Goal: Book appointment/travel/reservation

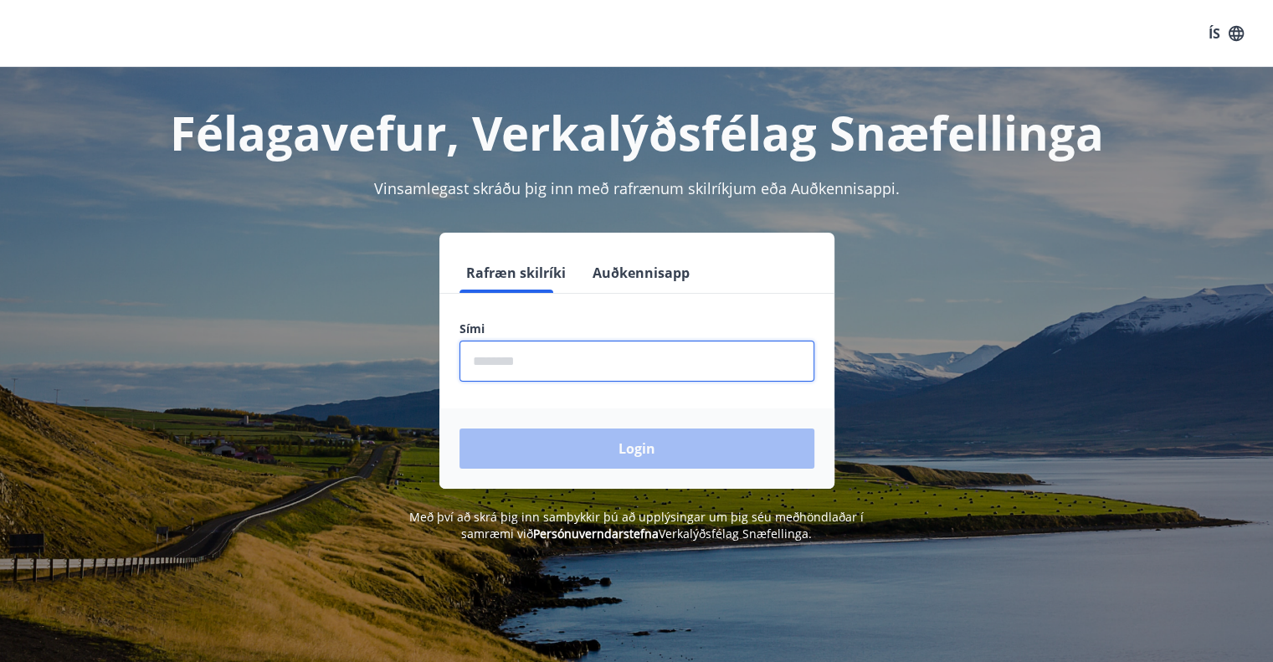
click at [590, 366] on input "phone" at bounding box center [636, 361] width 355 height 41
type input "********"
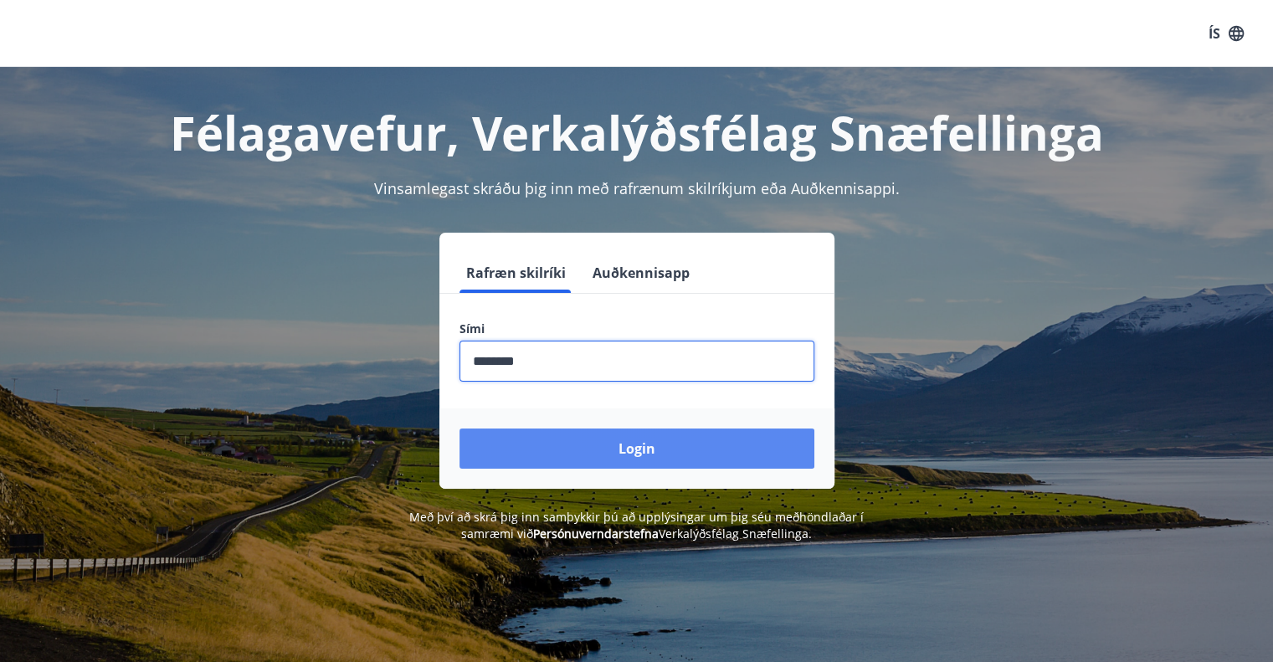
click at [629, 453] on button "Login" at bounding box center [636, 448] width 355 height 40
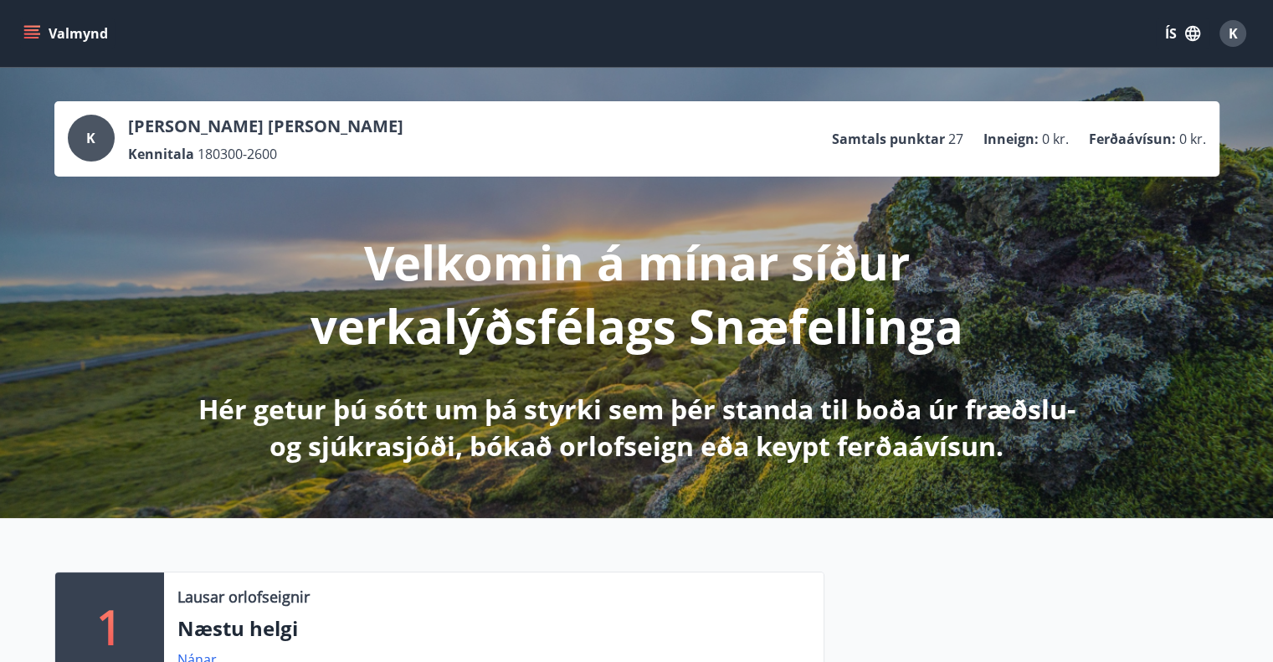
click at [79, 27] on button "Valmynd" at bounding box center [67, 33] width 95 height 30
click at [1176, 43] on button "ÍS" at bounding box center [1183, 33] width 54 height 30
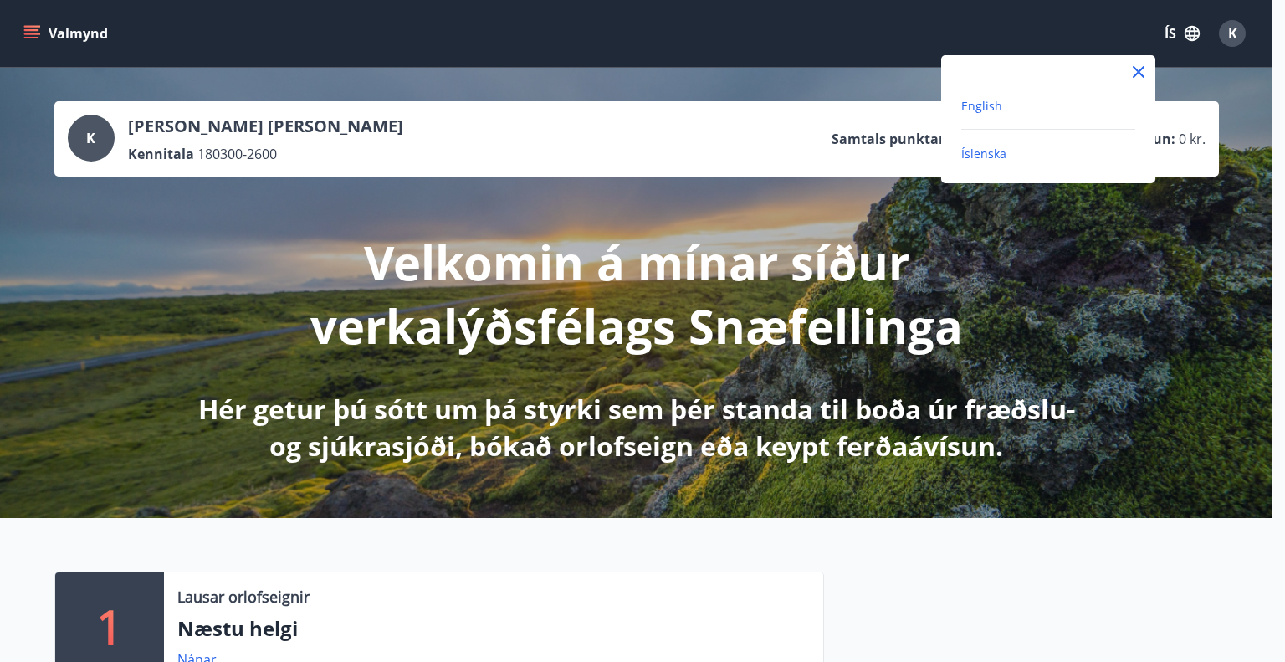
click at [976, 109] on span "English" at bounding box center [982, 106] width 41 height 16
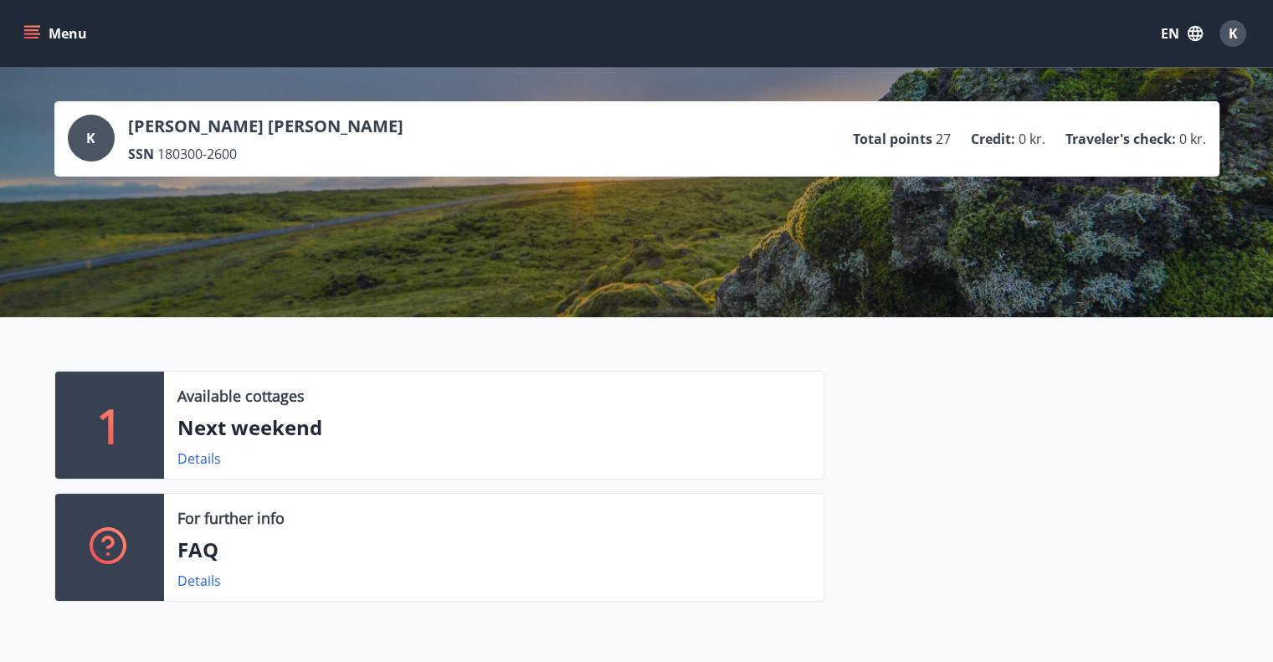
click at [82, 33] on button "Menu" at bounding box center [57, 33] width 74 height 30
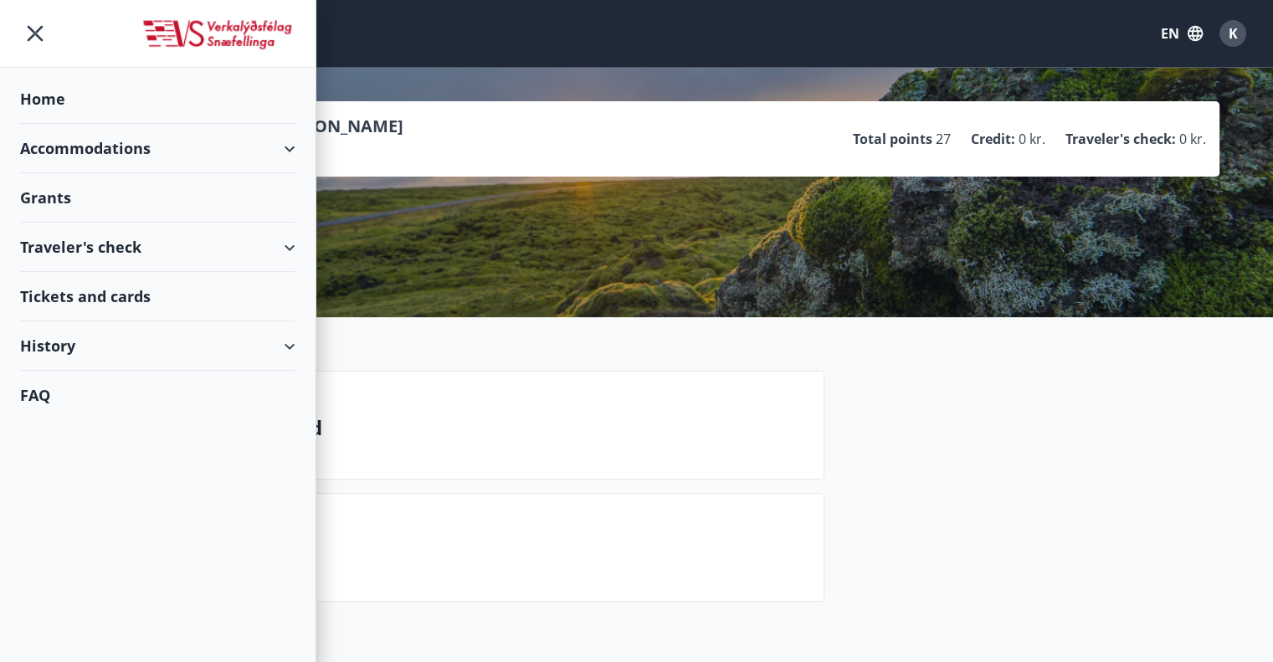
click at [296, 146] on icon at bounding box center [289, 149] width 20 height 20
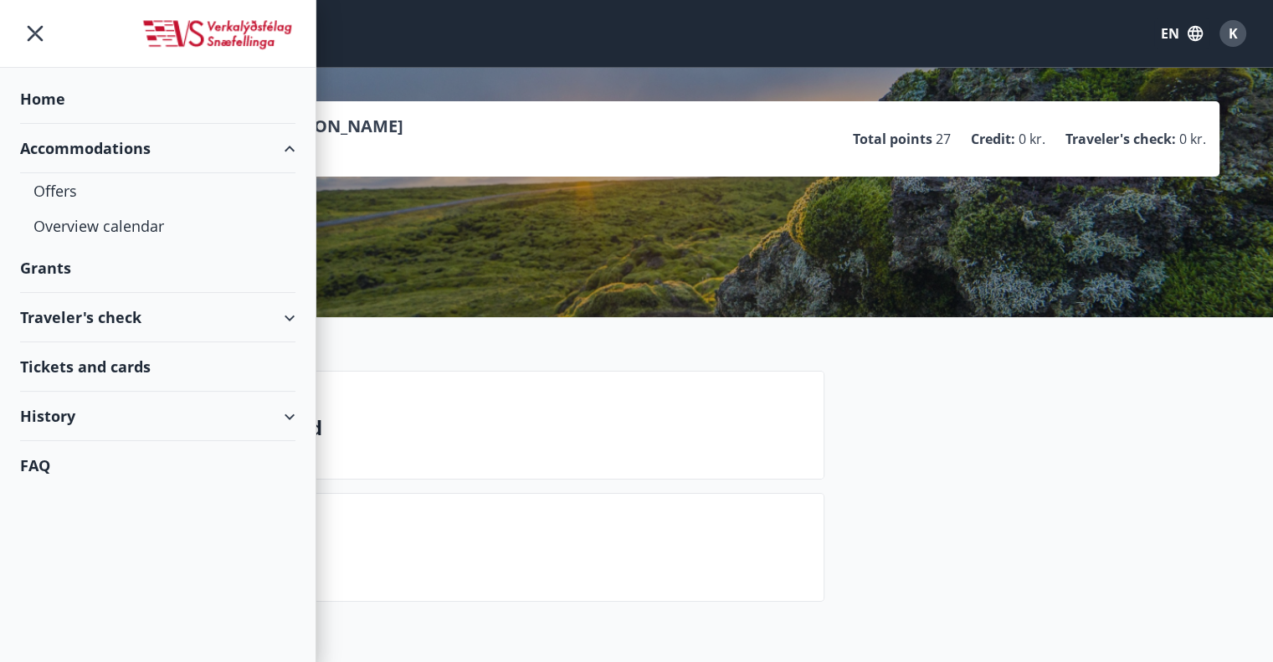
click at [289, 145] on div "Accommodations" at bounding box center [157, 148] width 275 height 49
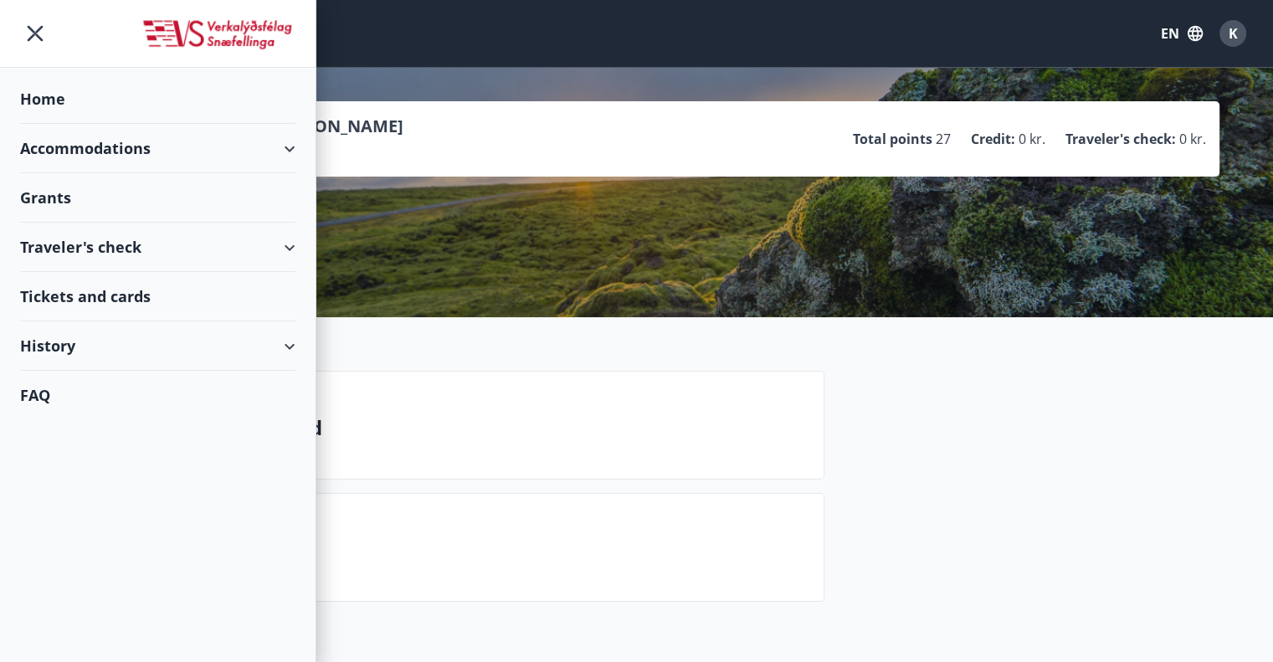
click at [238, 241] on div "Traveler's check" at bounding box center [157, 247] width 275 height 49
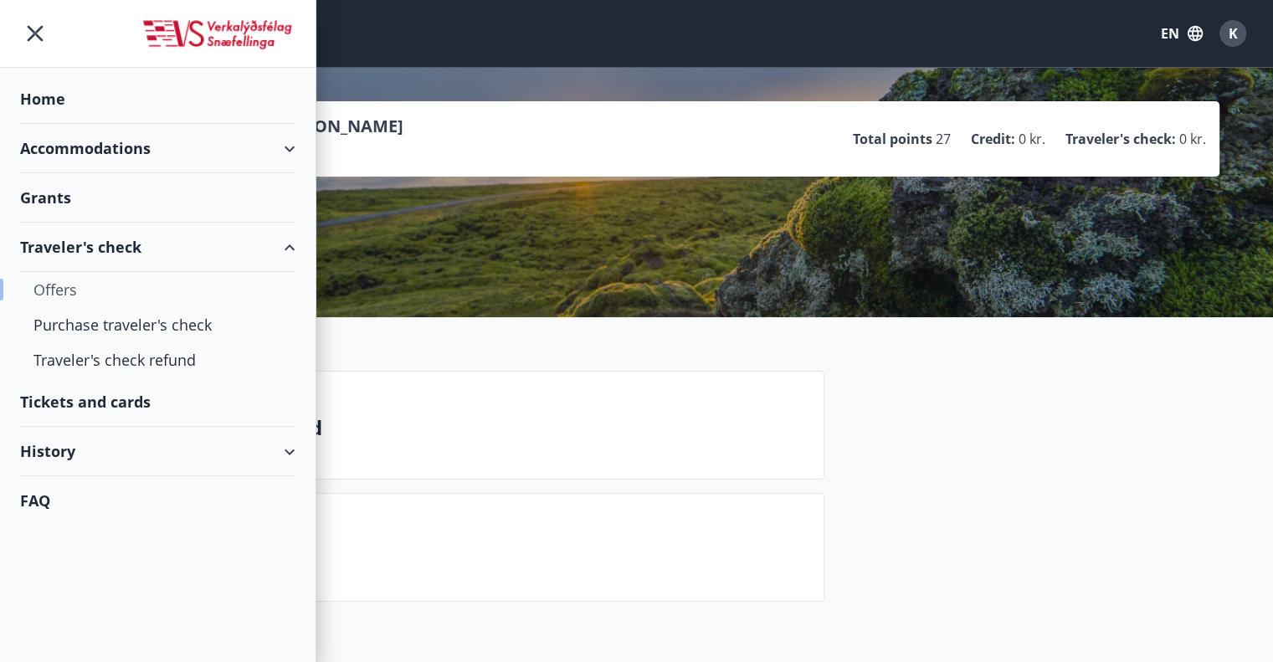
click at [67, 289] on div "Offers" at bounding box center [157, 289] width 249 height 35
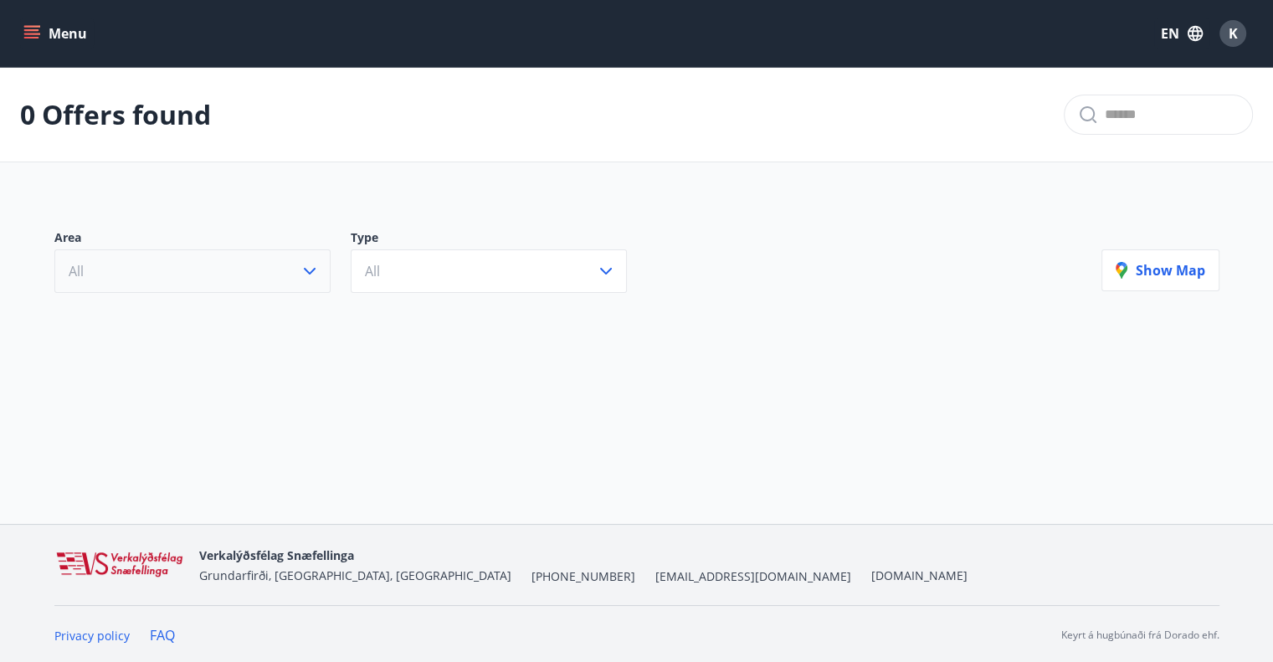
click at [312, 254] on button "All" at bounding box center [192, 271] width 276 height 44
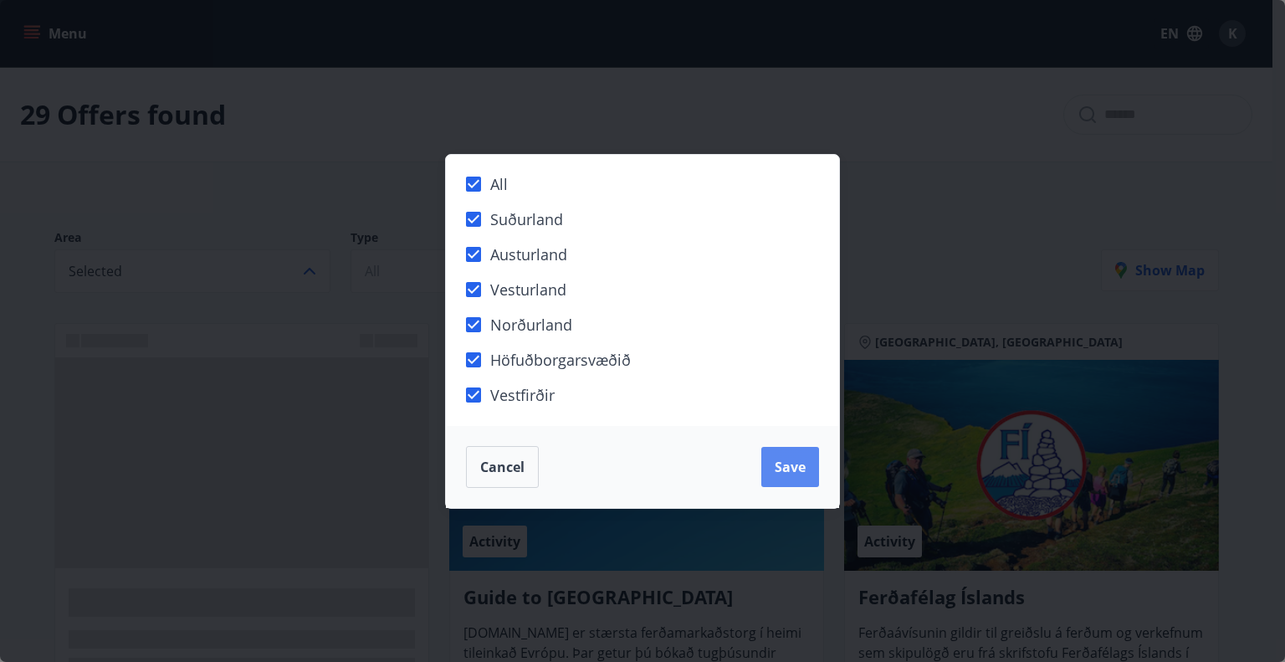
click at [783, 464] on span "Save" at bounding box center [790, 467] width 31 height 18
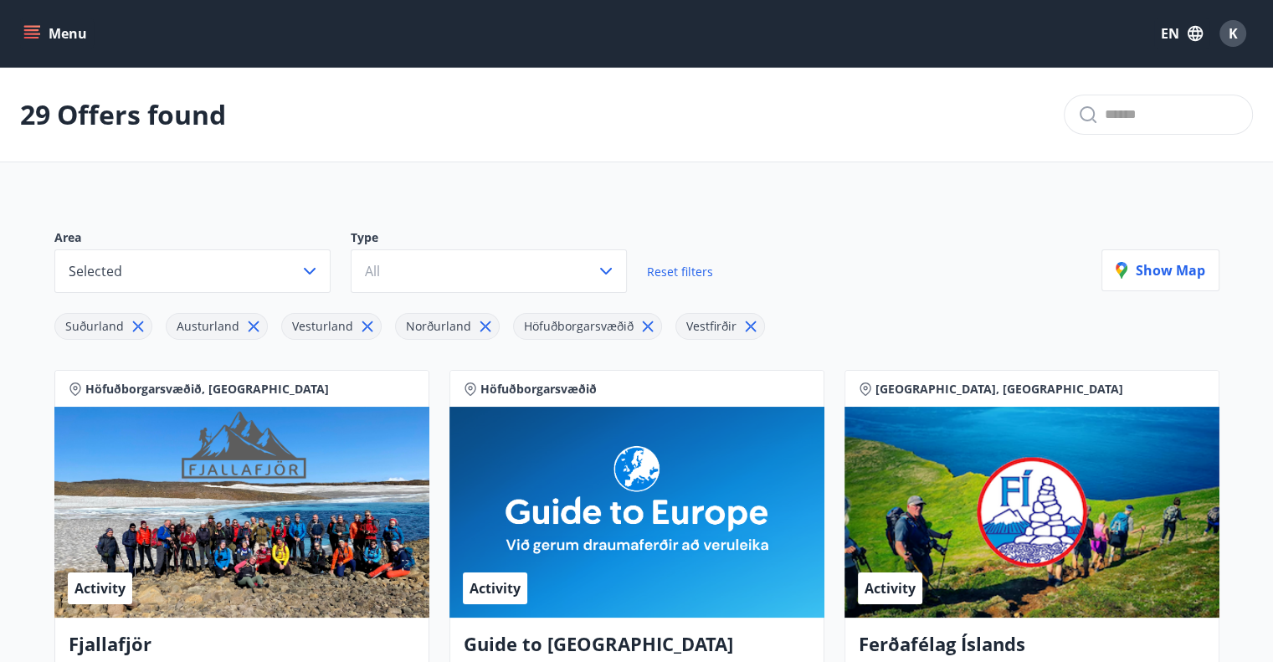
click at [42, 39] on button "Menu" at bounding box center [57, 33] width 74 height 30
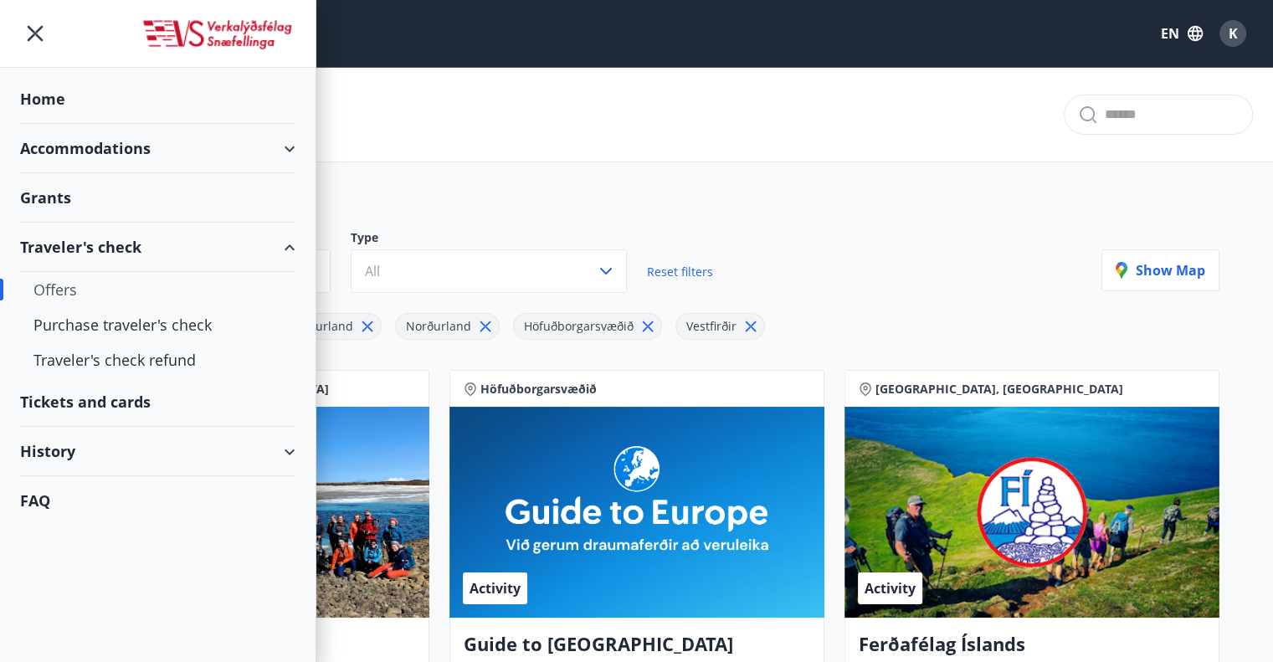
click at [186, 147] on div "Accommodations" at bounding box center [157, 148] width 275 height 49
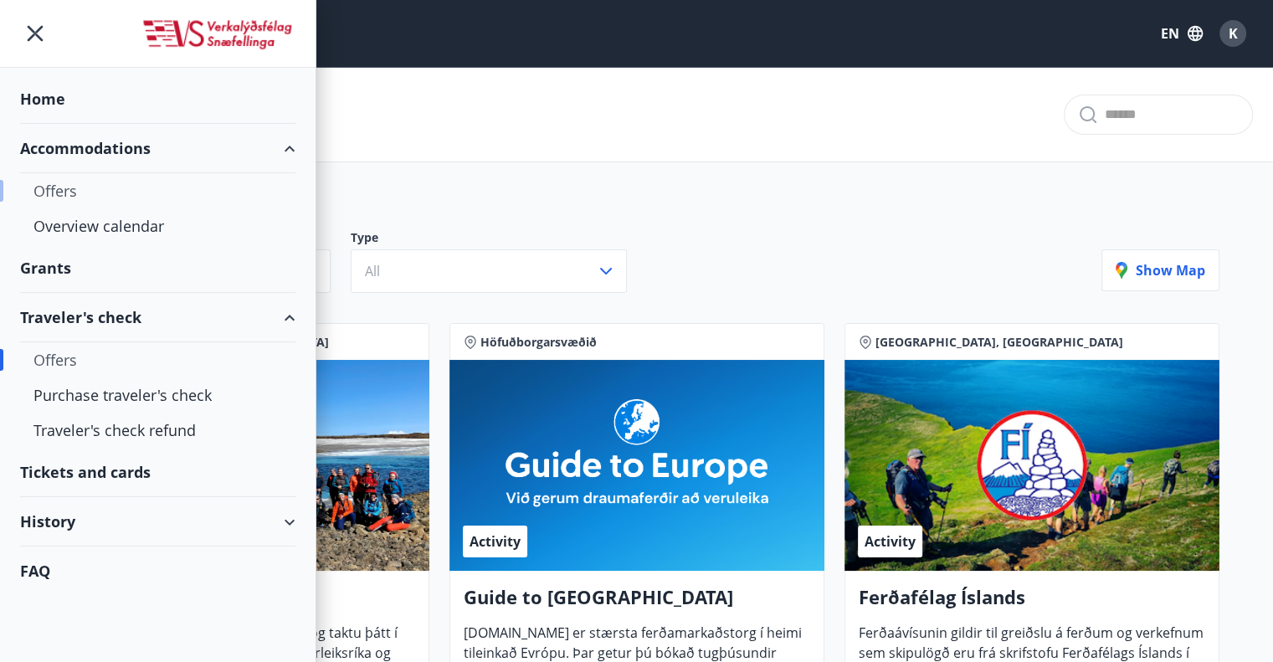
click at [57, 192] on div "Offers" at bounding box center [157, 190] width 249 height 35
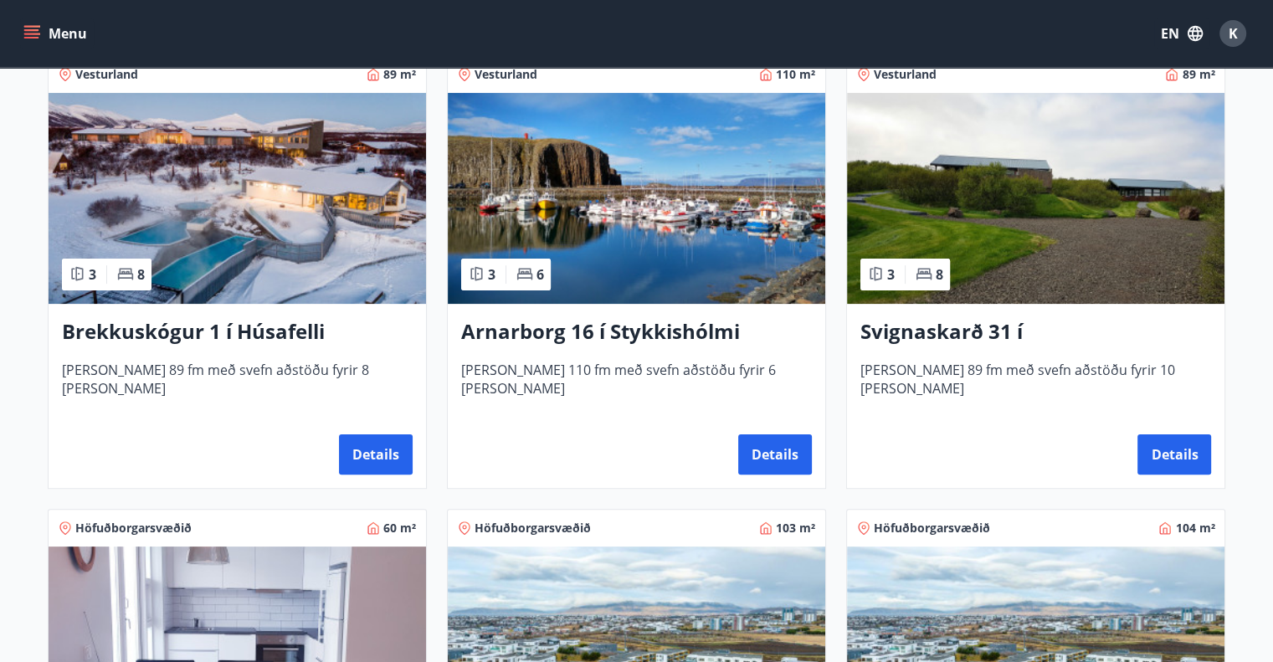
scroll to position [335, 0]
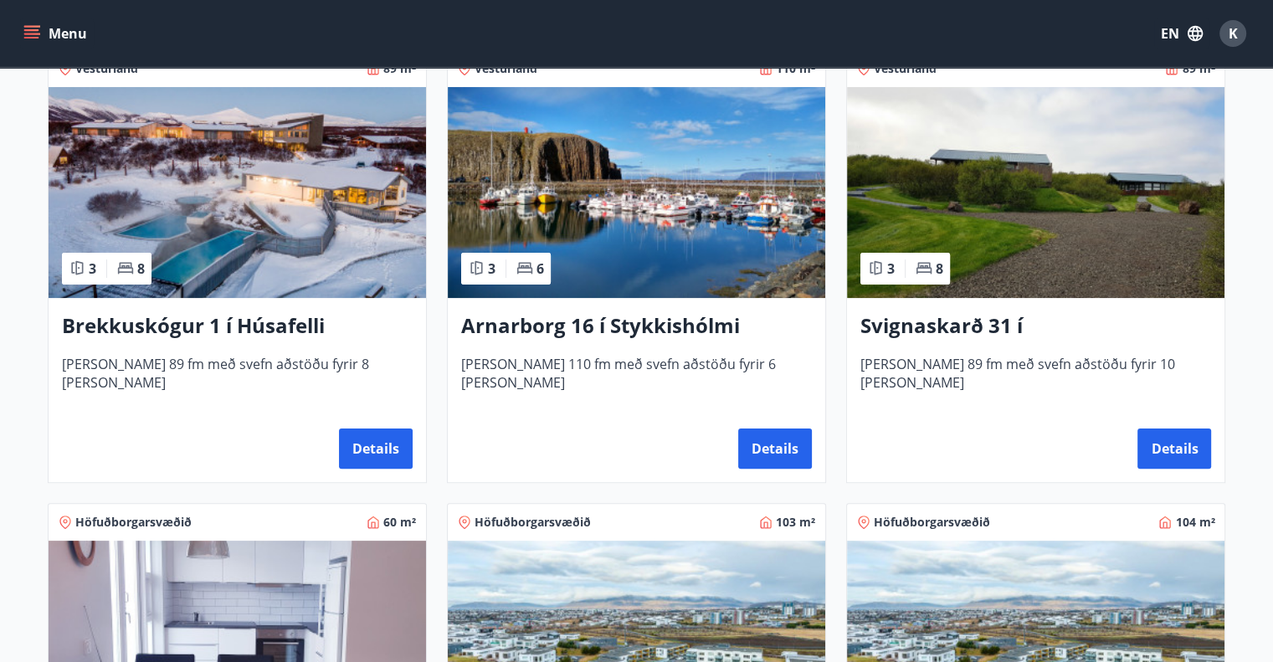
click at [672, 210] on img at bounding box center [636, 192] width 377 height 211
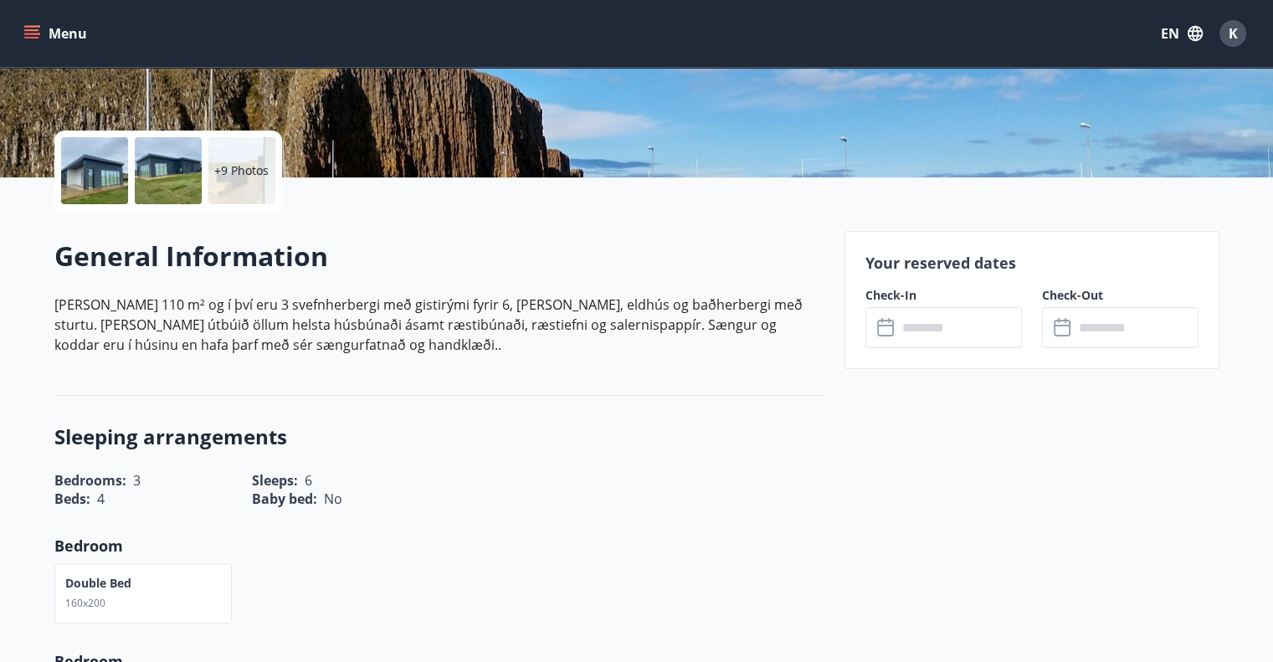
scroll to position [335, 0]
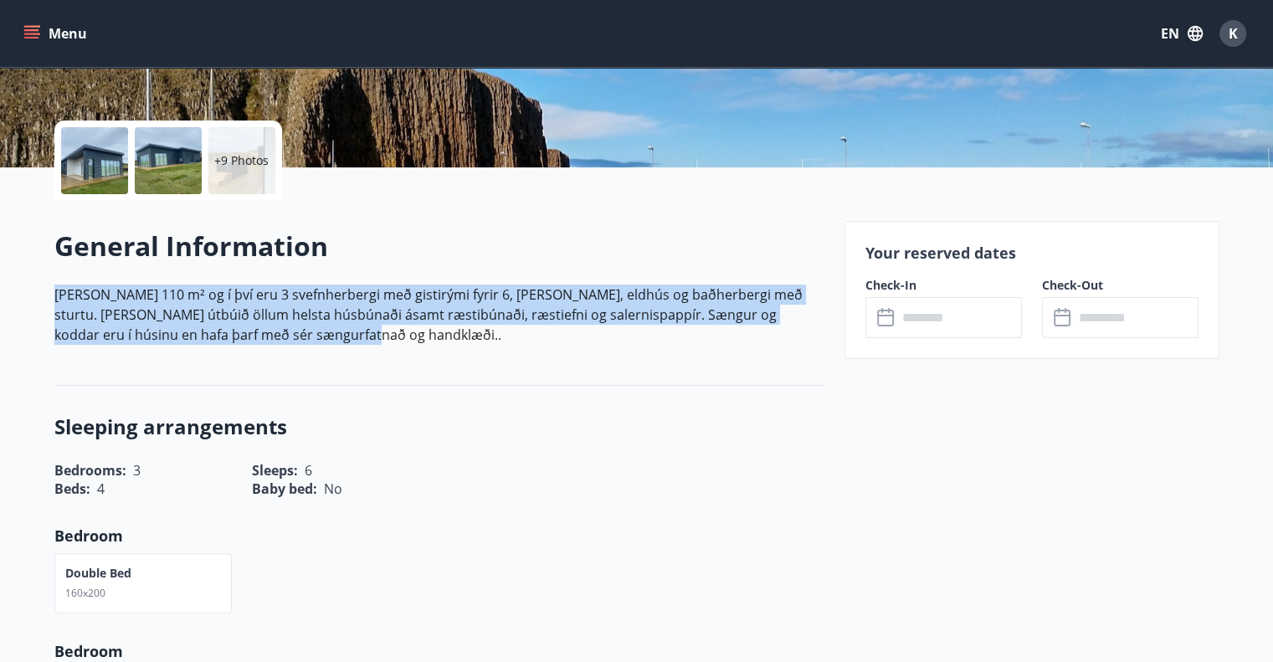
drag, startPoint x: 56, startPoint y: 296, endPoint x: 277, endPoint y: 362, distance: 230.6
click at [277, 362] on div "General Information [PERSON_NAME] 110 m² og í því eru 3 svefnherbergi með gisti…" at bounding box center [439, 293] width 770 height 185
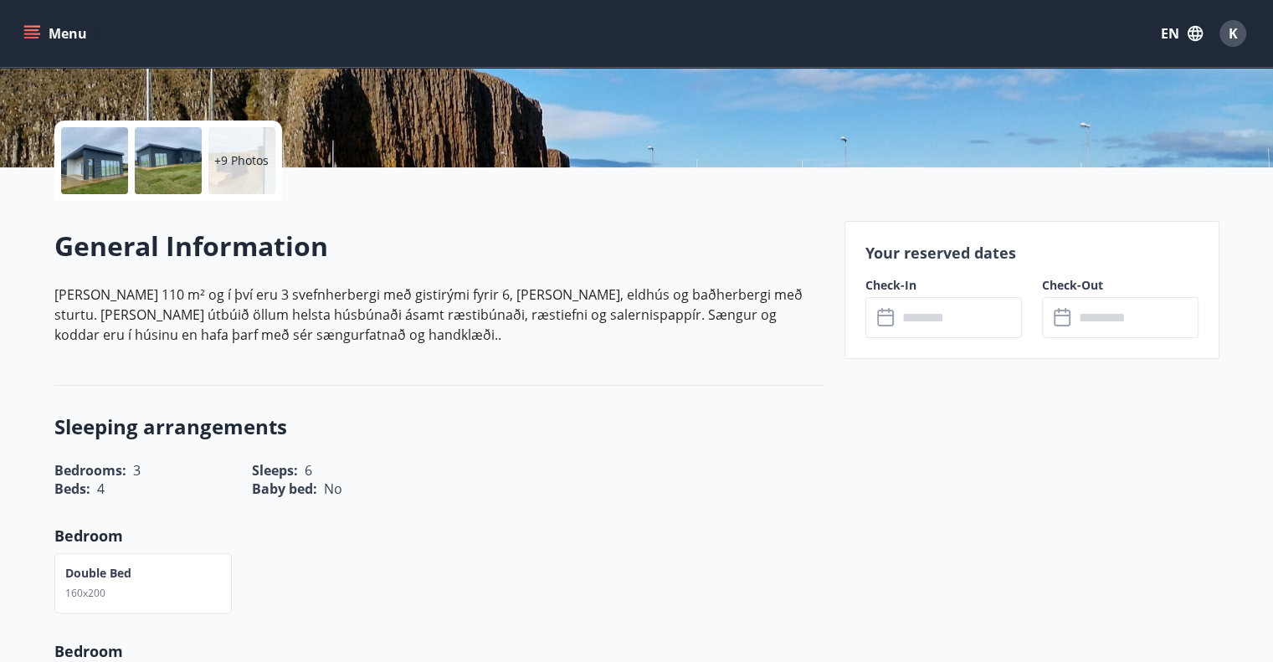
click at [475, 423] on h3 "Sleeping arrangements" at bounding box center [439, 427] width 770 height 28
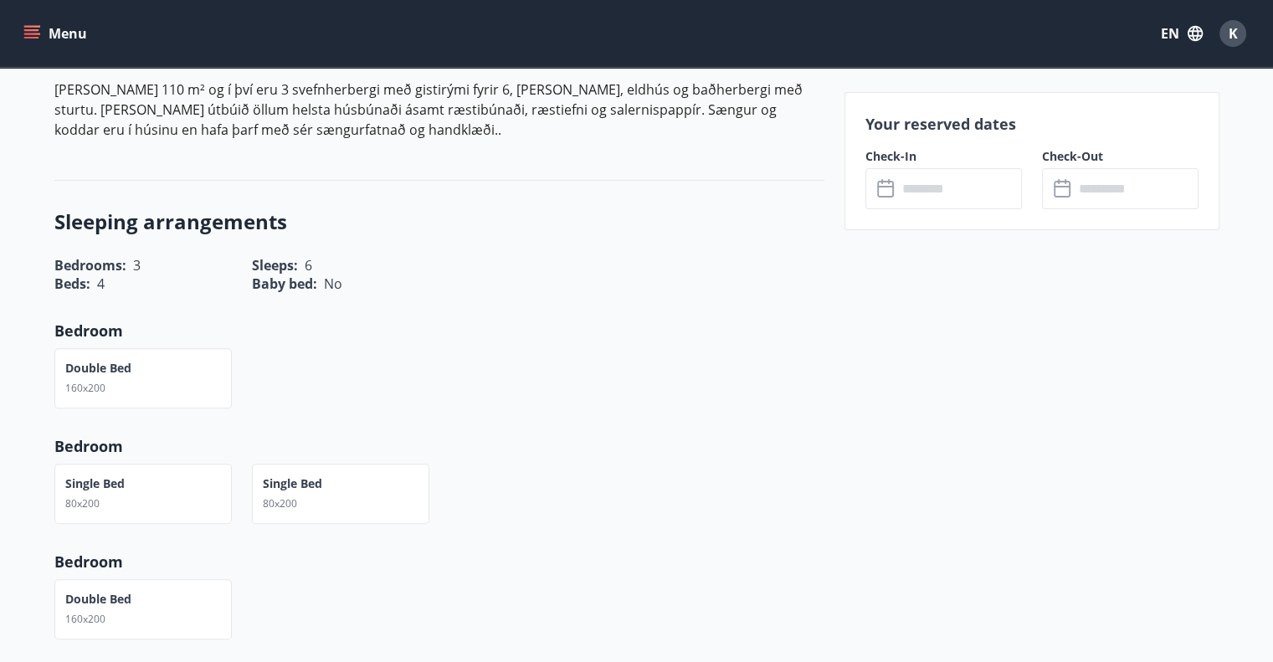
scroll to position [554, 0]
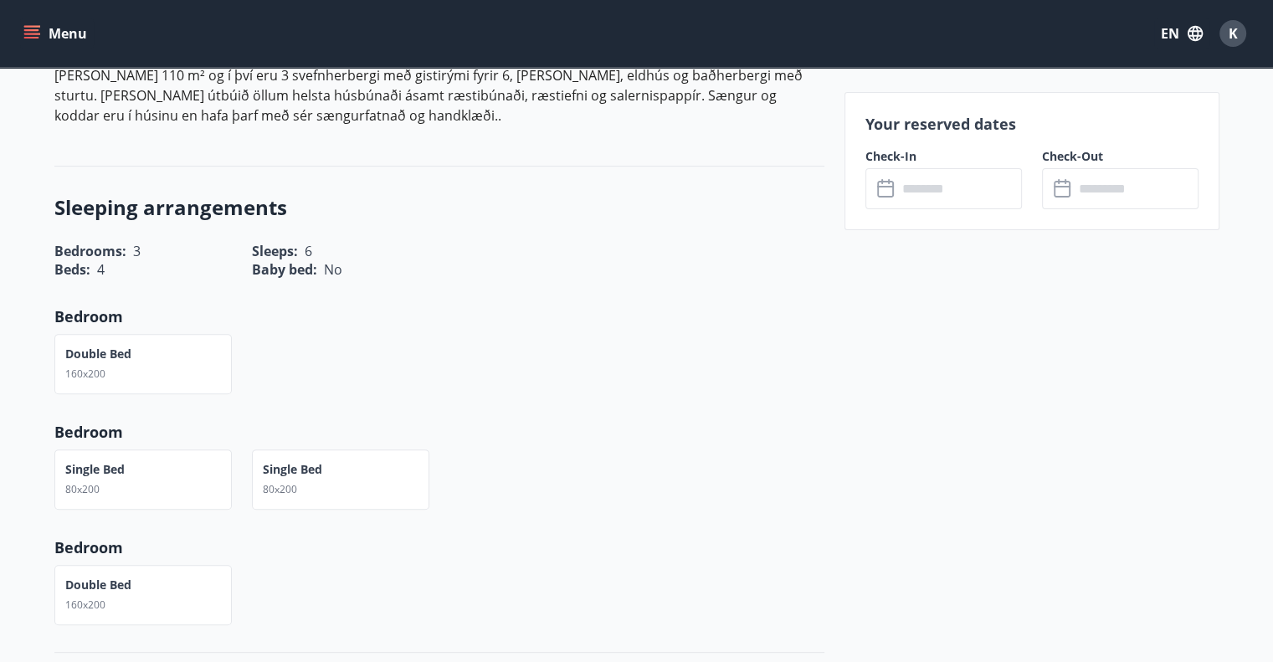
click at [932, 186] on input "text" at bounding box center [959, 188] width 125 height 41
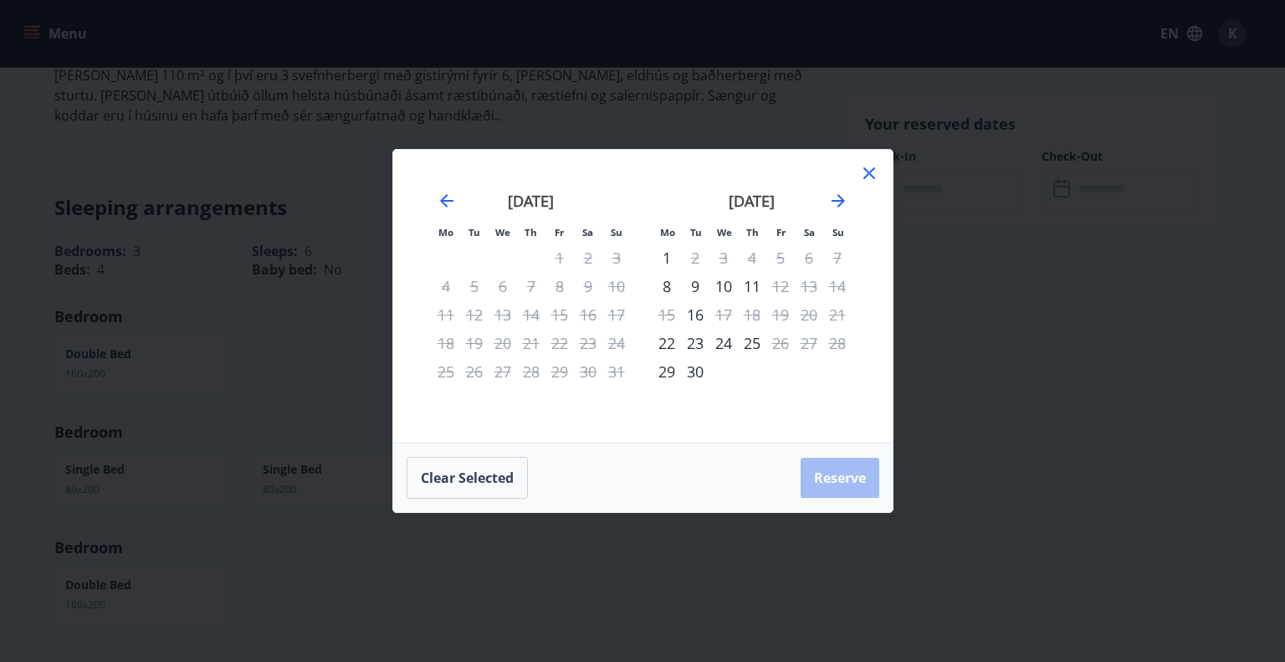
click at [836, 190] on div "[DATE]" at bounding box center [752, 207] width 199 height 74
click at [840, 197] on icon "Move forward to switch to the next month." at bounding box center [838, 201] width 20 height 20
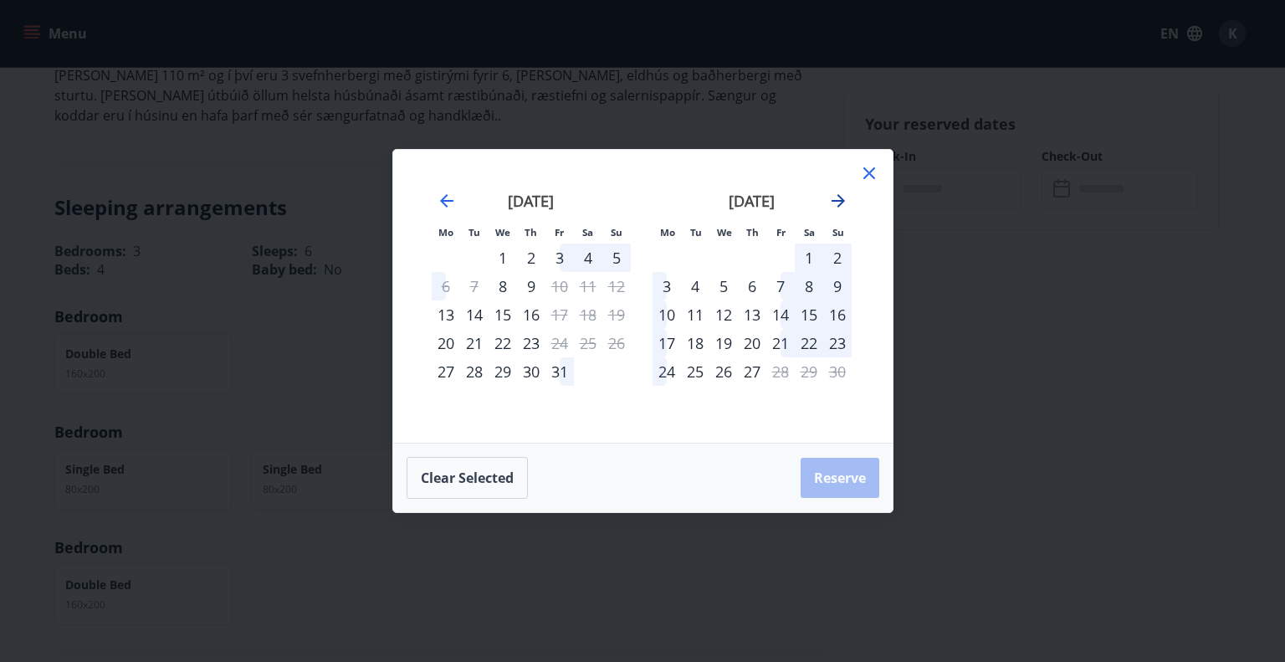
click at [840, 197] on icon "Move forward to switch to the next month." at bounding box center [838, 201] width 20 height 20
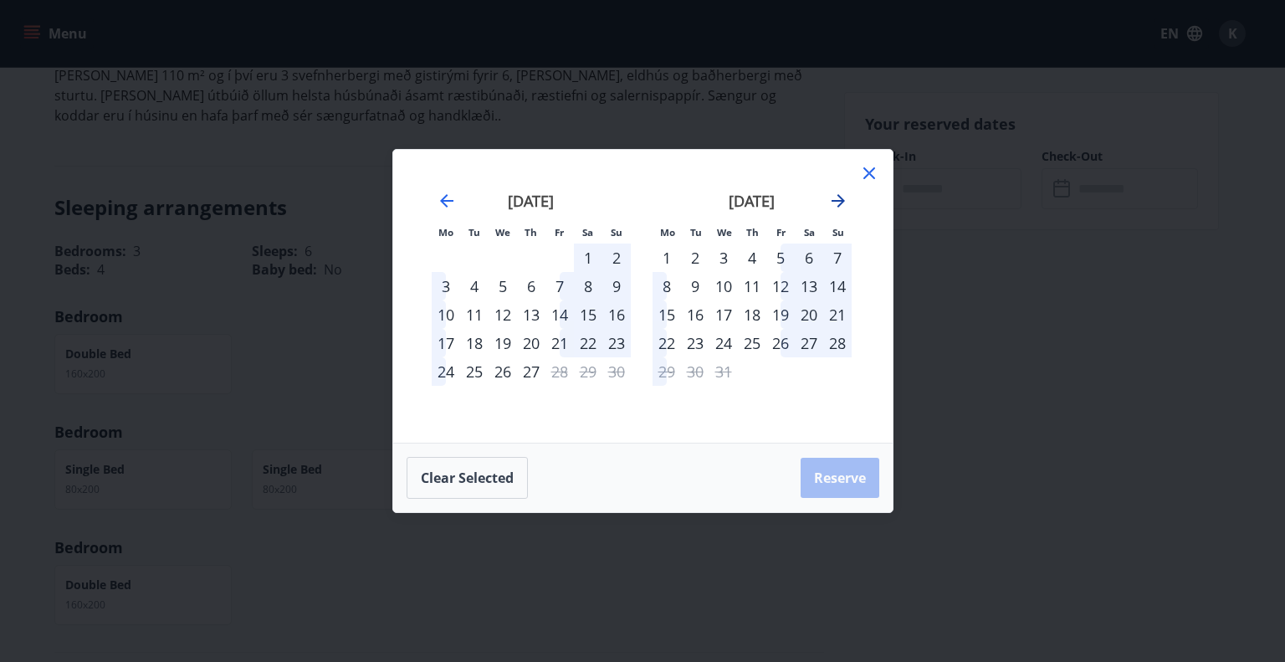
click at [832, 201] on icon "Move forward to switch to the next month." at bounding box center [838, 200] width 13 height 13
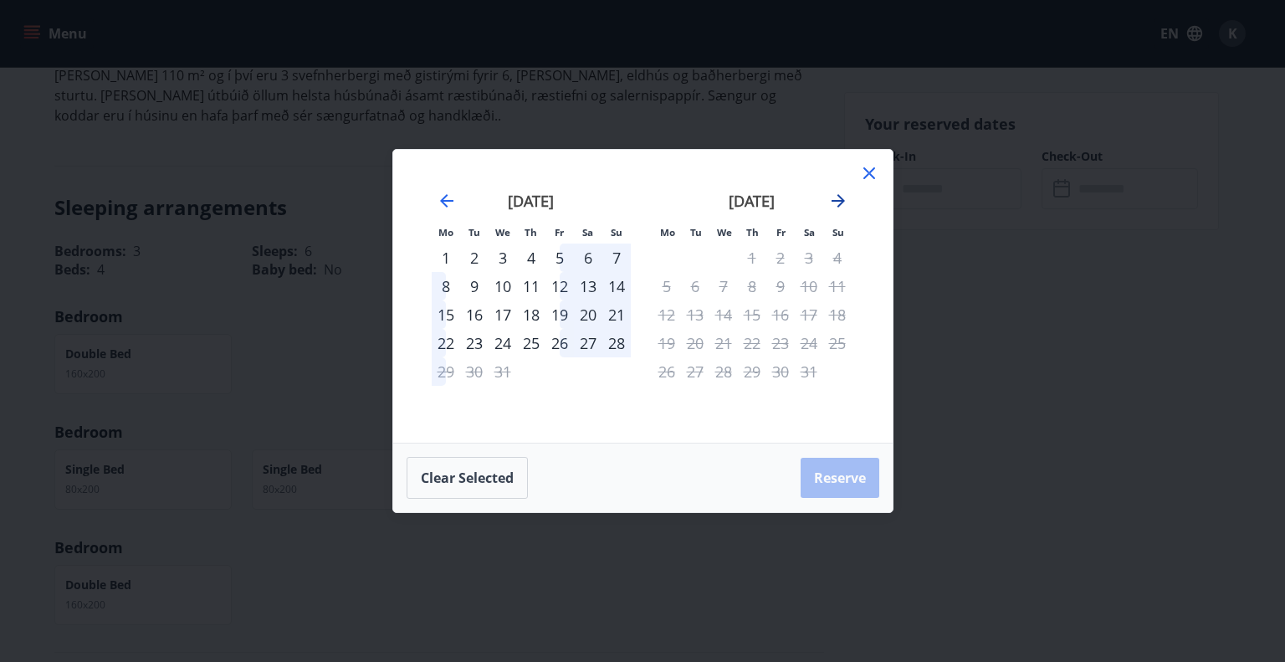
click at [830, 203] on icon "Move forward to switch to the next month." at bounding box center [838, 201] width 20 height 20
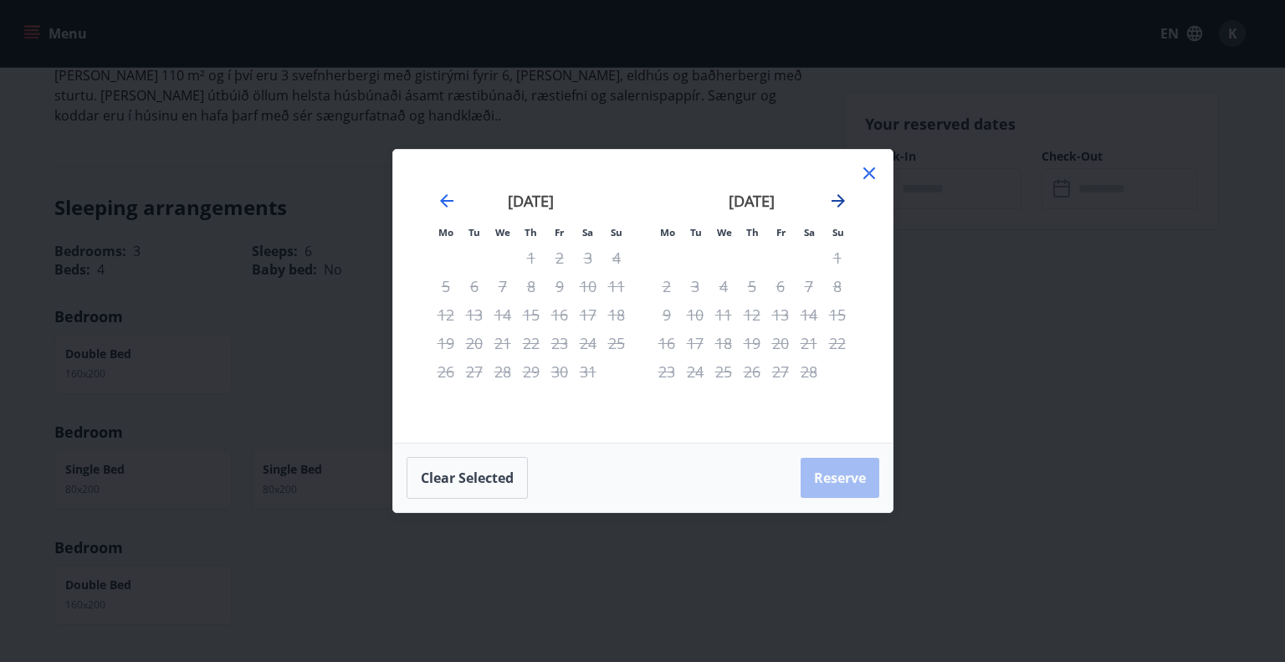
click at [836, 201] on icon "Move forward to switch to the next month." at bounding box center [838, 200] width 13 height 13
click at [449, 199] on icon "Move backward to switch to the previous month." at bounding box center [447, 201] width 20 height 20
click at [443, 191] on icon "Move backward to switch to the previous month." at bounding box center [447, 201] width 20 height 20
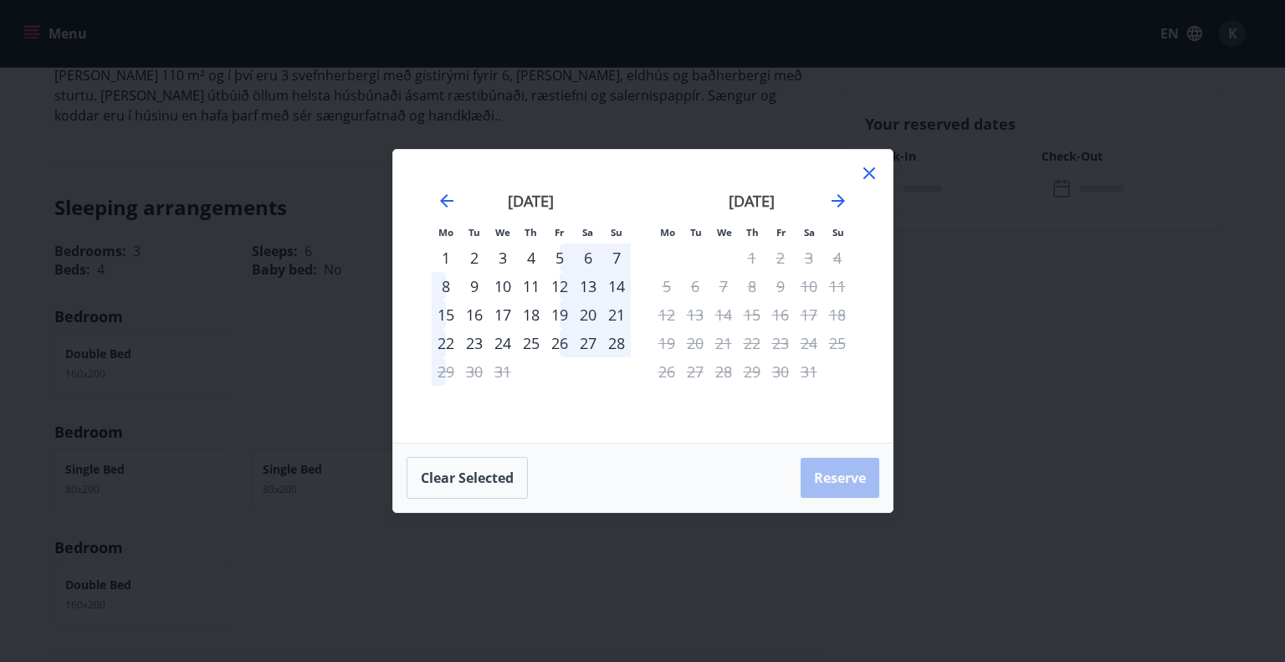
click at [477, 337] on div "23" at bounding box center [474, 343] width 28 height 28
click at [529, 347] on div "25" at bounding box center [531, 343] width 28 height 28
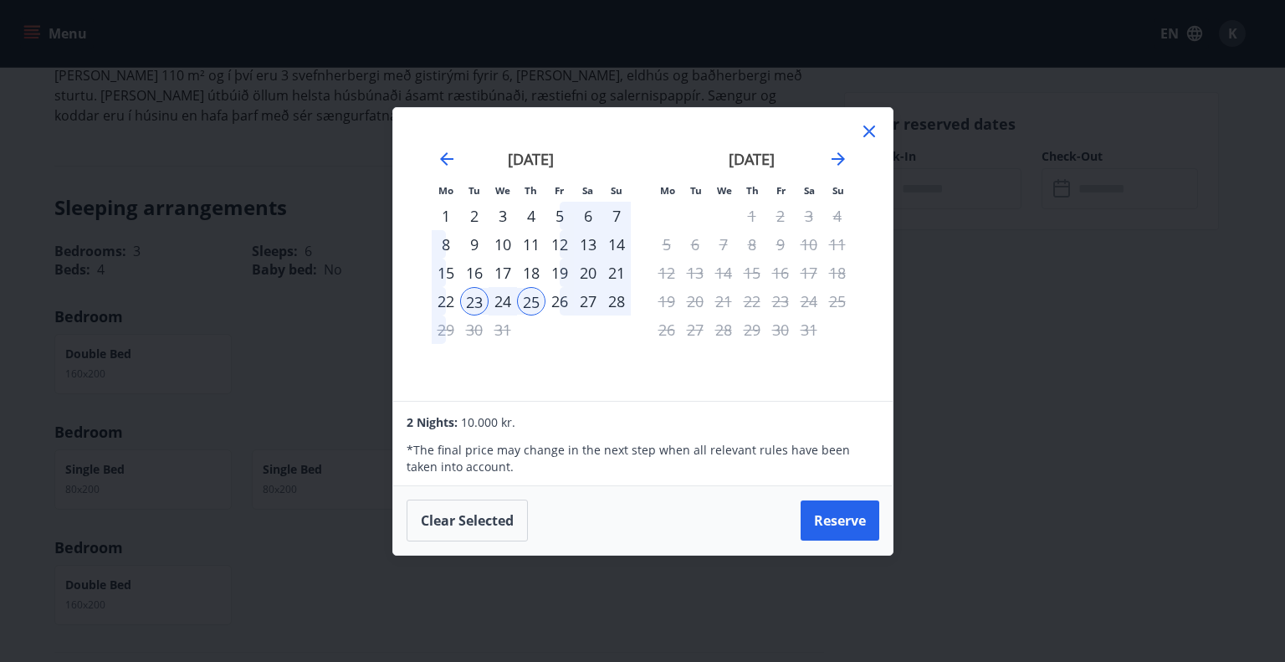
click at [529, 298] on div "25" at bounding box center [531, 301] width 28 height 28
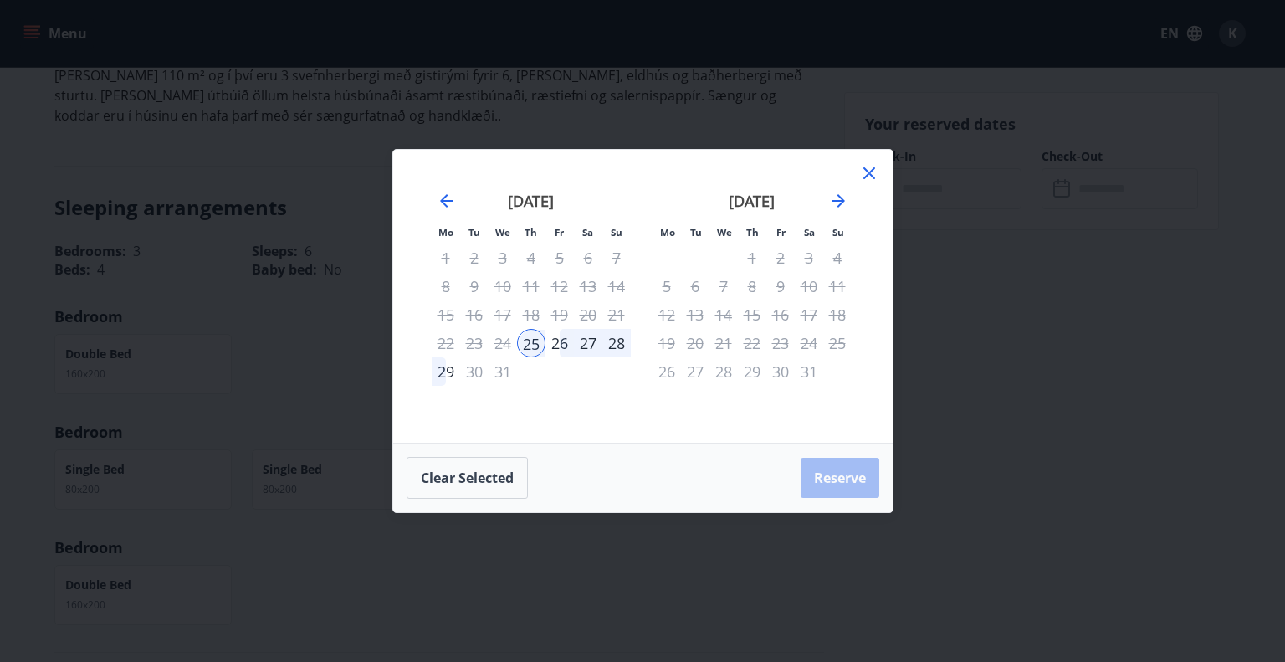
click at [505, 341] on div "24" at bounding box center [503, 343] width 28 height 28
click at [500, 478] on button "Clear selected" at bounding box center [467, 478] width 121 height 42
click at [482, 344] on div "23" at bounding box center [474, 343] width 28 height 28
click at [624, 347] on div "28" at bounding box center [617, 343] width 28 height 28
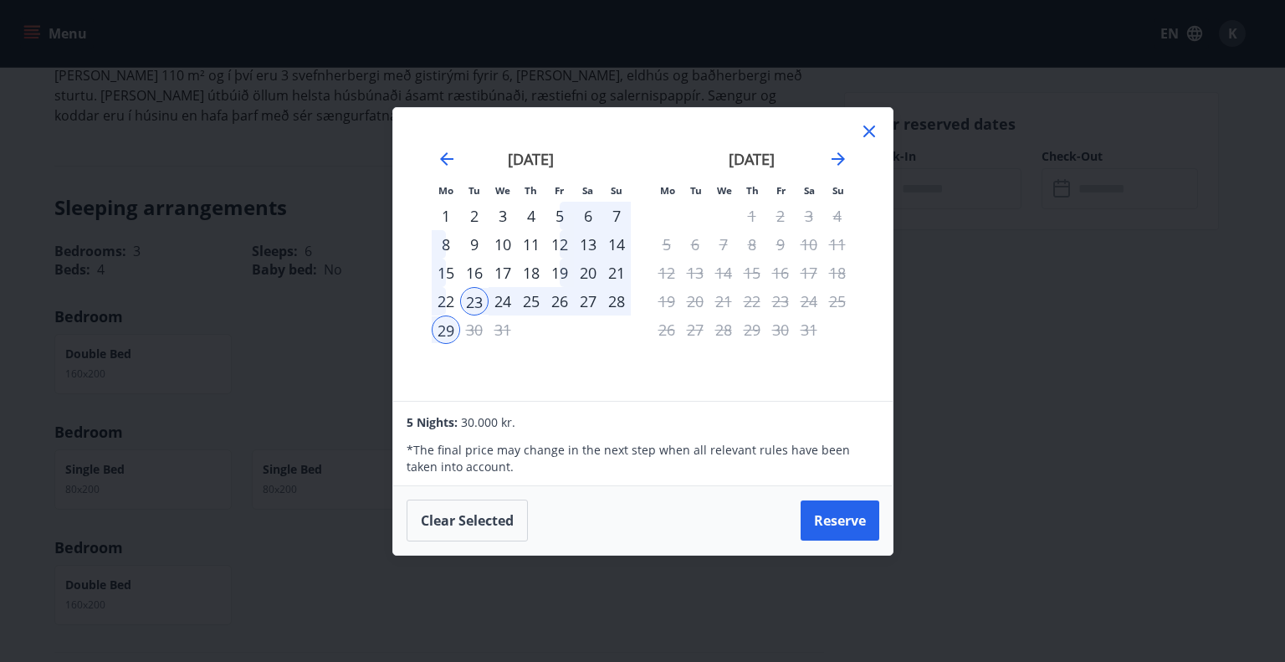
click at [613, 297] on div "28" at bounding box center [617, 301] width 28 height 28
click at [480, 310] on div "23" at bounding box center [474, 301] width 28 height 28
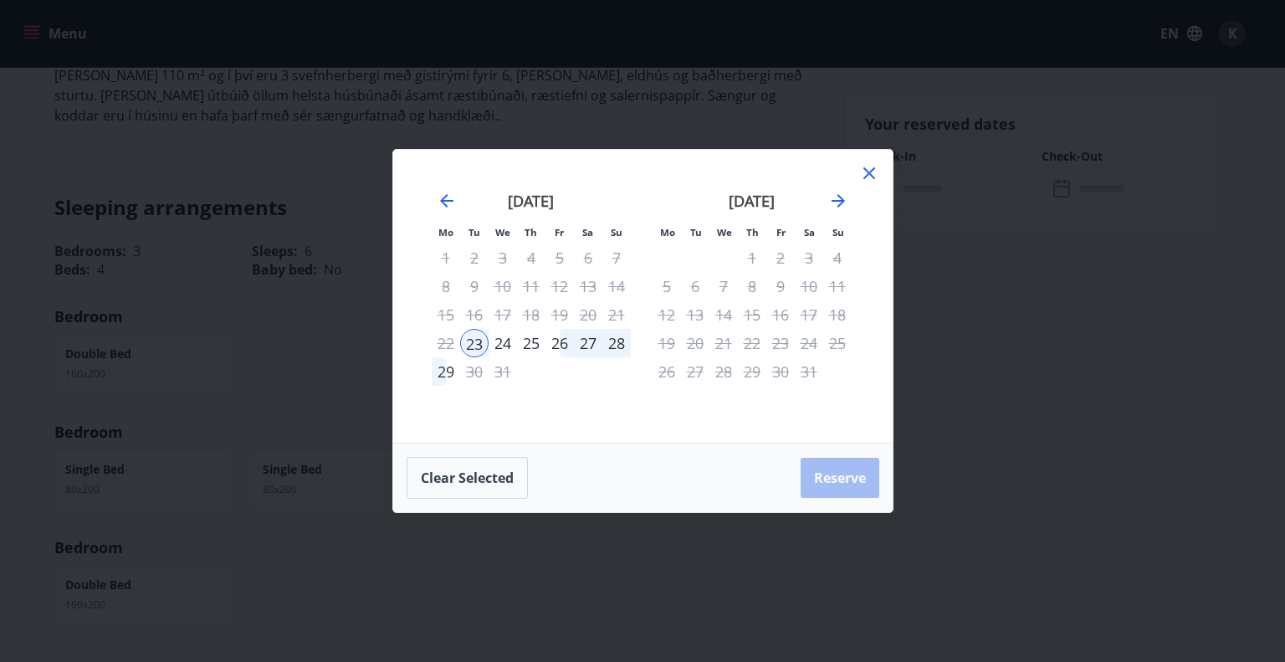
click at [557, 338] on div "26" at bounding box center [560, 343] width 28 height 28
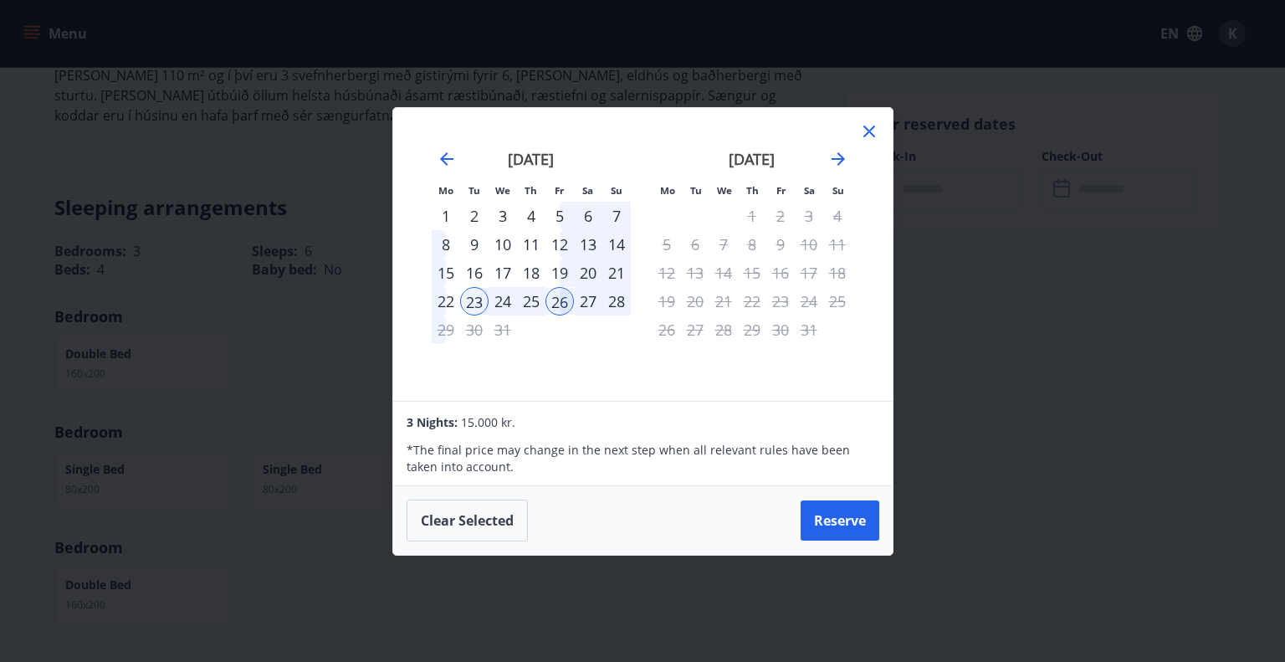
click at [580, 309] on div "27" at bounding box center [588, 301] width 28 height 28
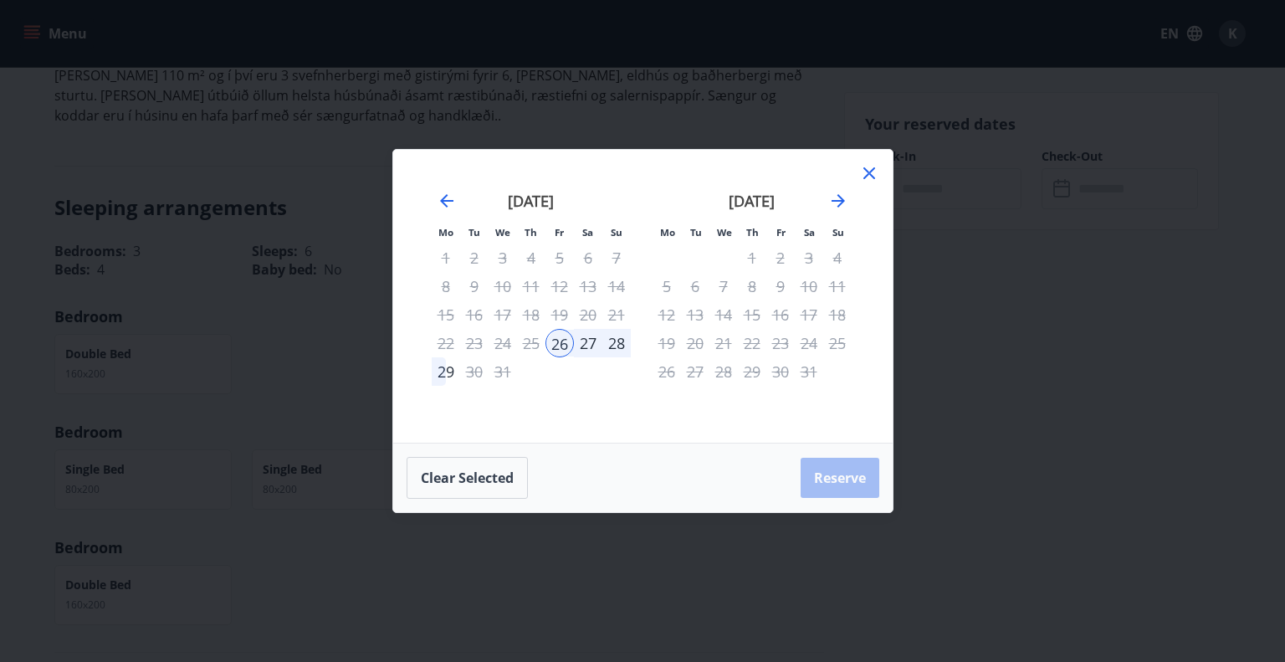
click at [474, 341] on div "23" at bounding box center [474, 343] width 28 height 28
drag, startPoint x: 493, startPoint y: 482, endPoint x: 492, endPoint y: 458, distance: 24.3
click at [493, 481] on button "Clear selected" at bounding box center [467, 478] width 121 height 42
click at [479, 344] on div "23" at bounding box center [474, 343] width 28 height 28
click at [575, 342] on div "27" at bounding box center [588, 343] width 28 height 28
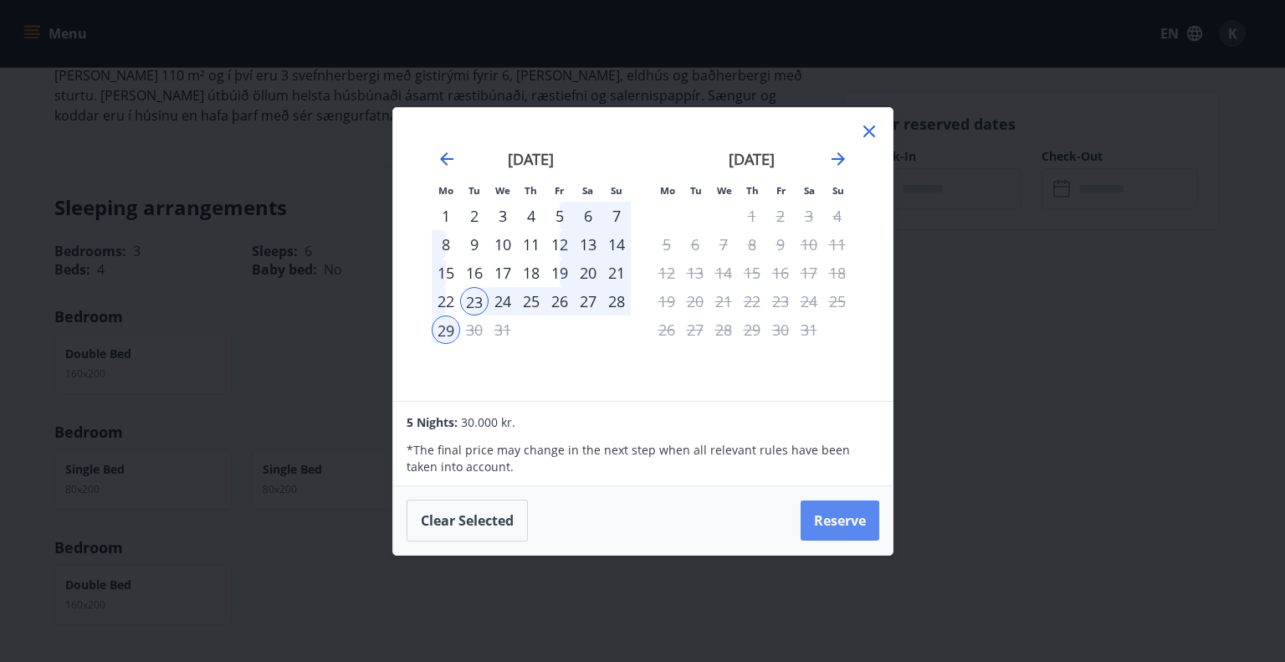
click at [860, 525] on button "Reserve" at bounding box center [840, 520] width 79 height 40
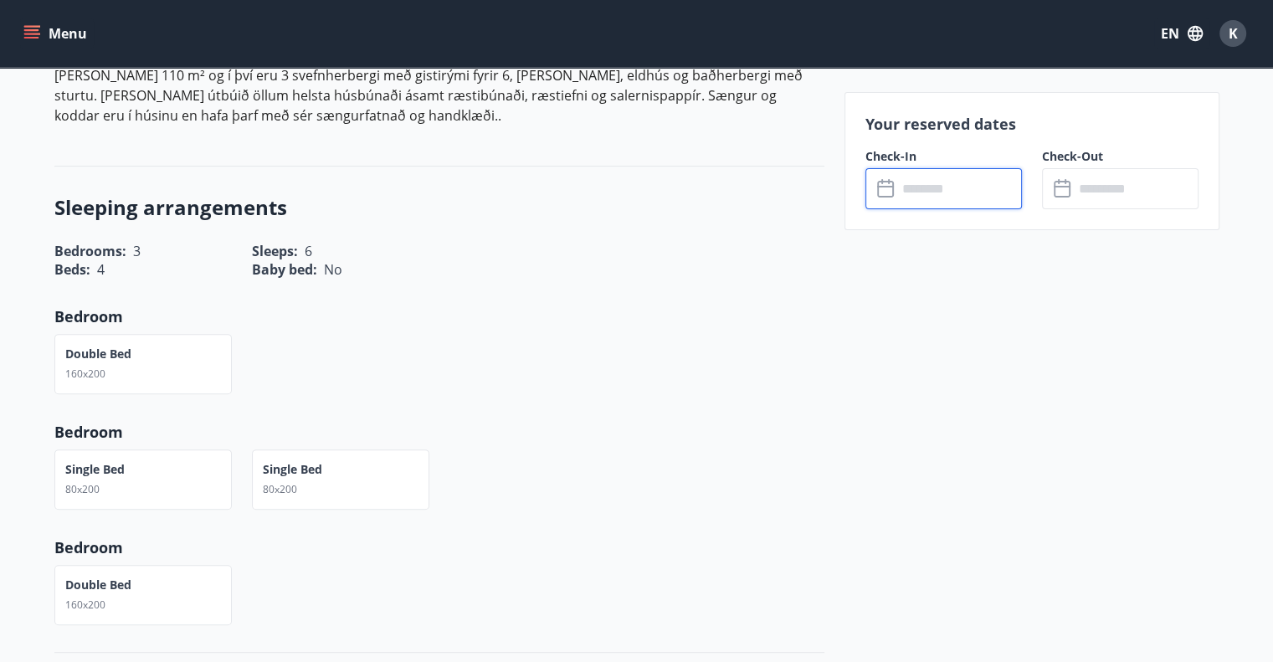
type input "******"
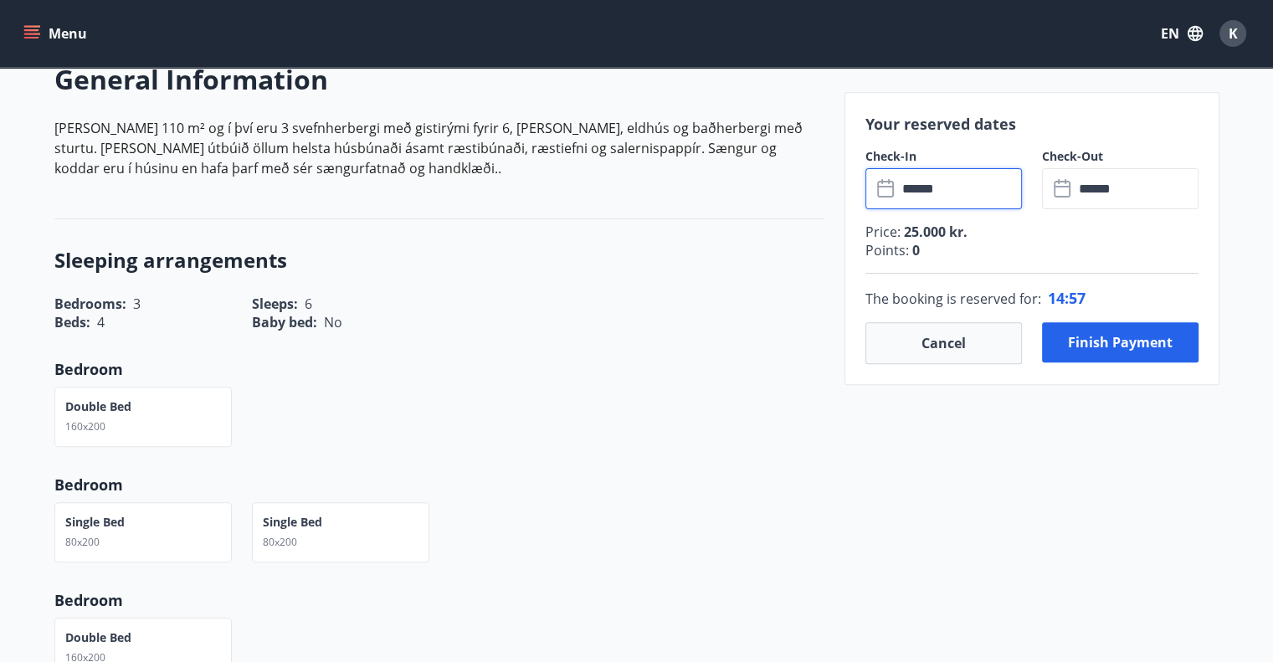
scroll to position [470, 0]
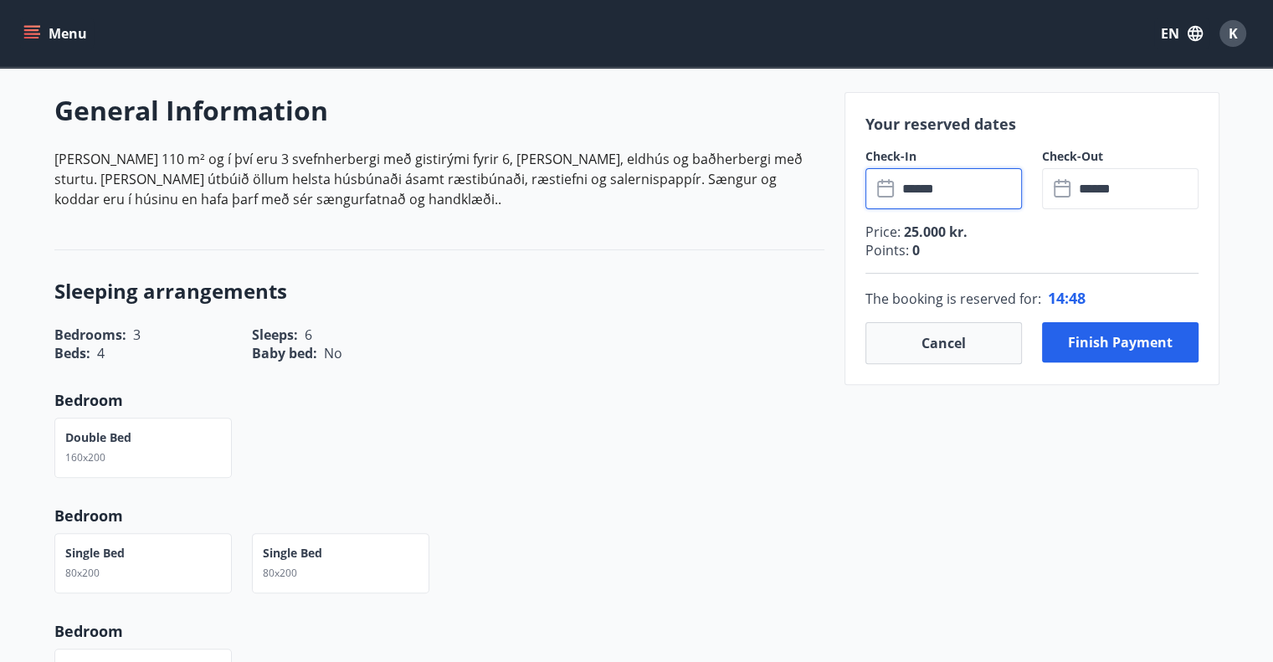
click at [1167, 183] on input "******" at bounding box center [1136, 188] width 125 height 41
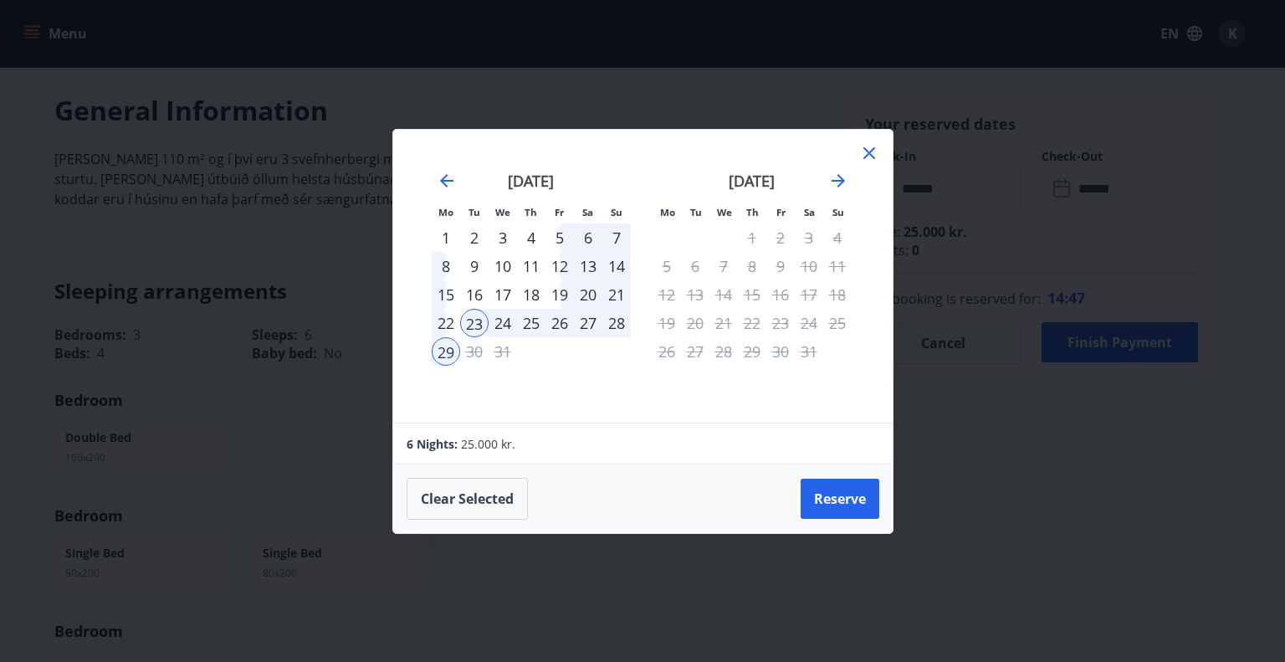
click at [865, 150] on icon at bounding box center [870, 153] width 12 height 12
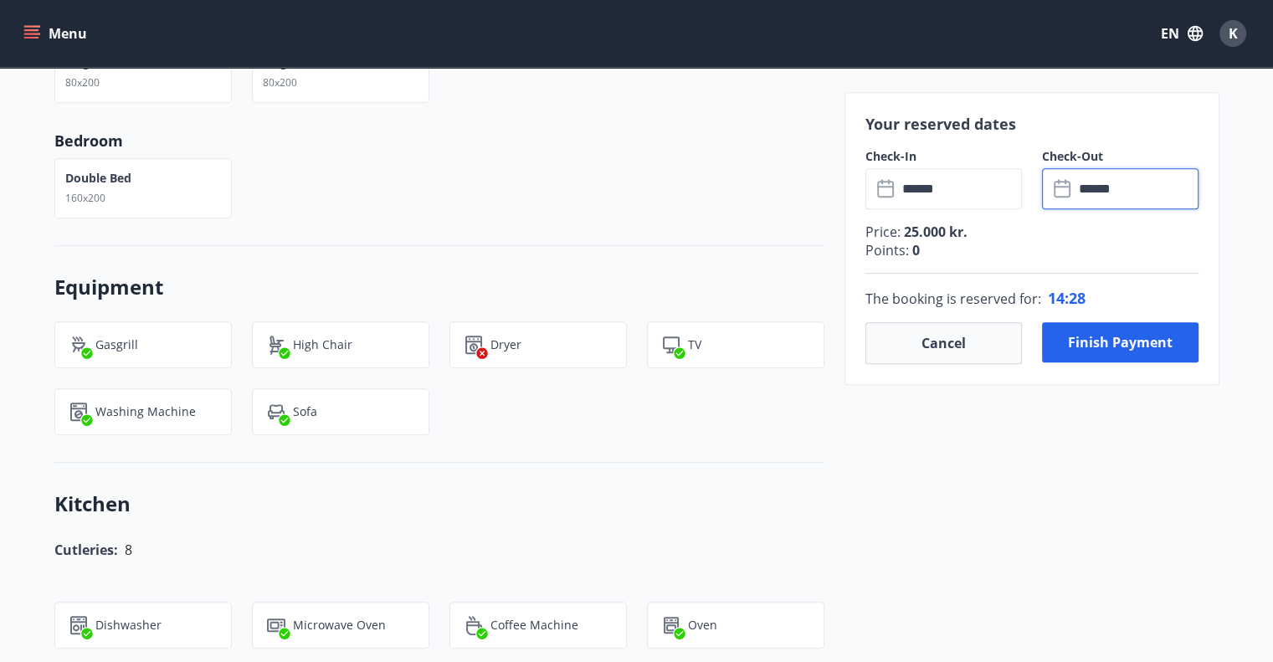
scroll to position [941, 0]
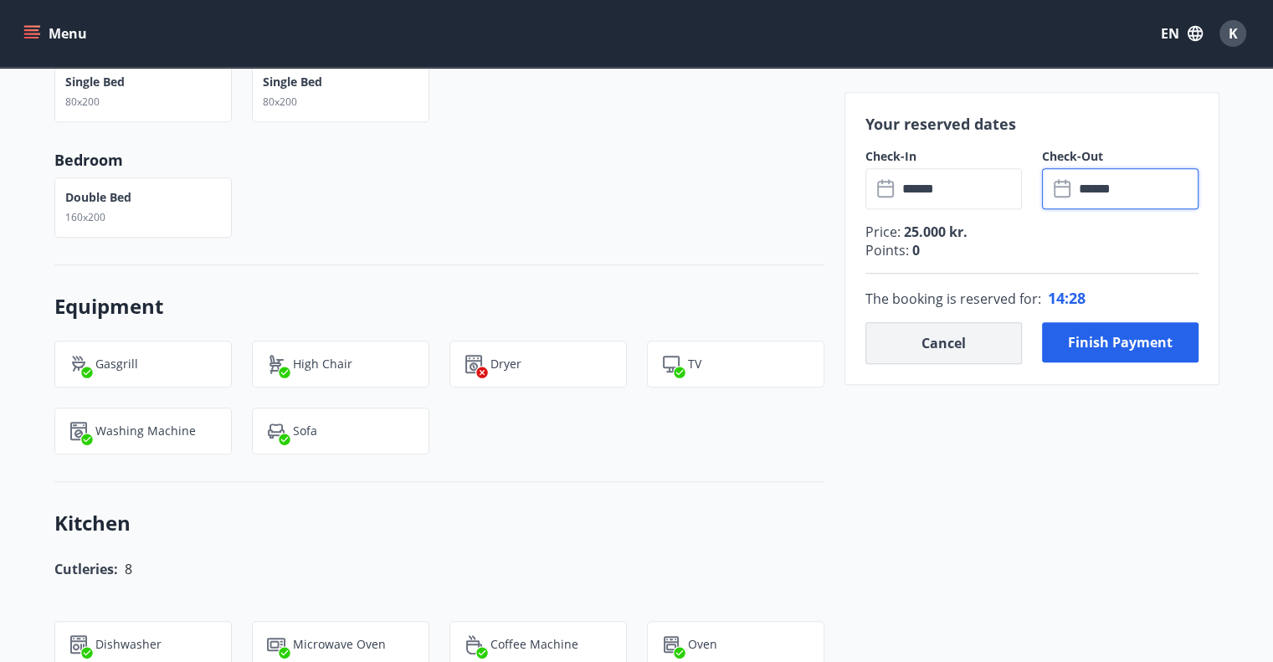
click at [940, 358] on button "Cancel" at bounding box center [943, 343] width 156 height 42
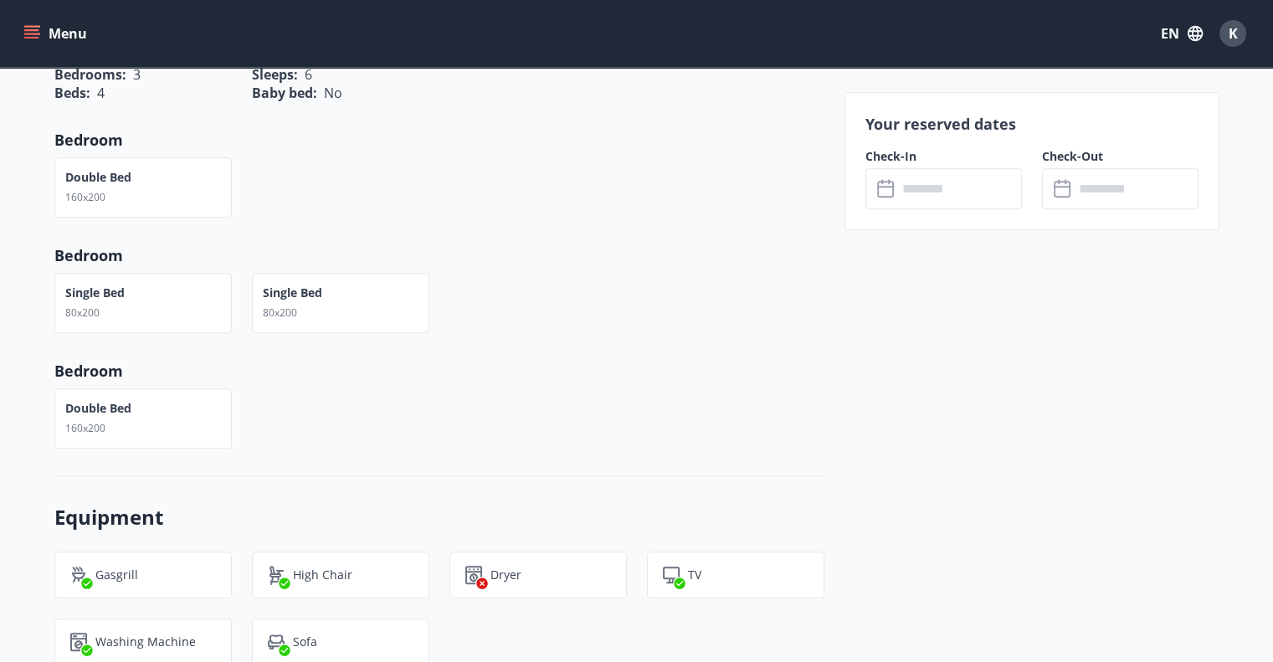
scroll to position [607, 0]
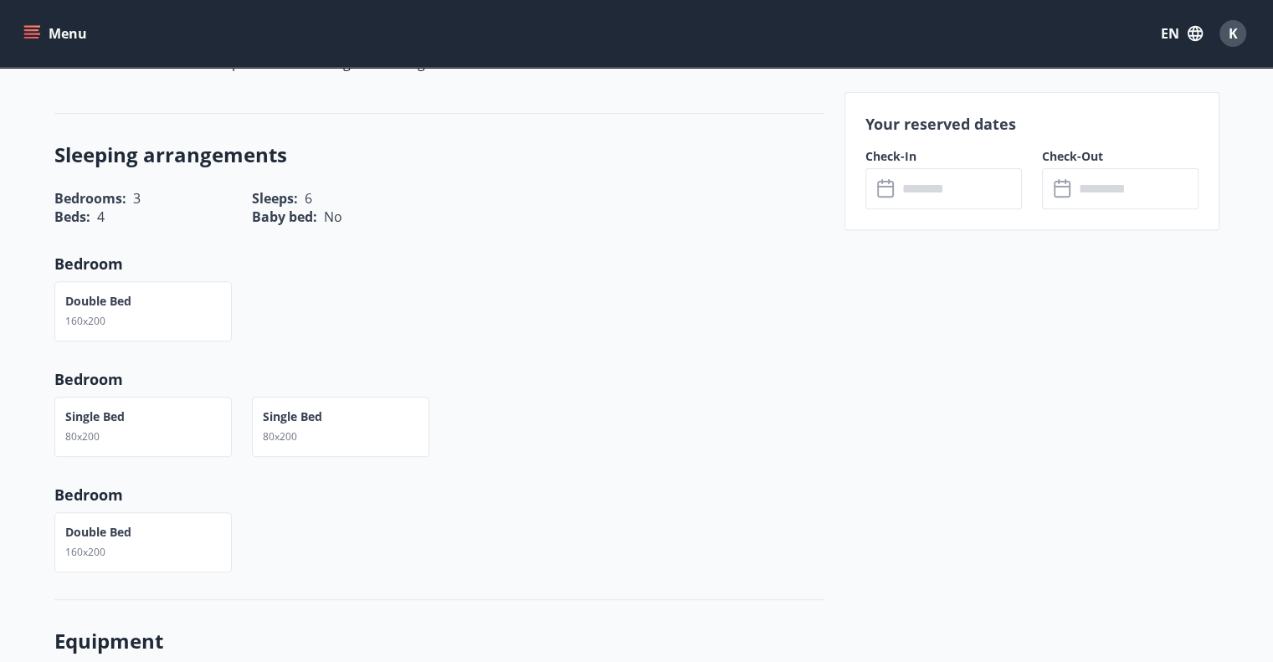
click at [1238, 36] on div "K" at bounding box center [1232, 33] width 27 height 27
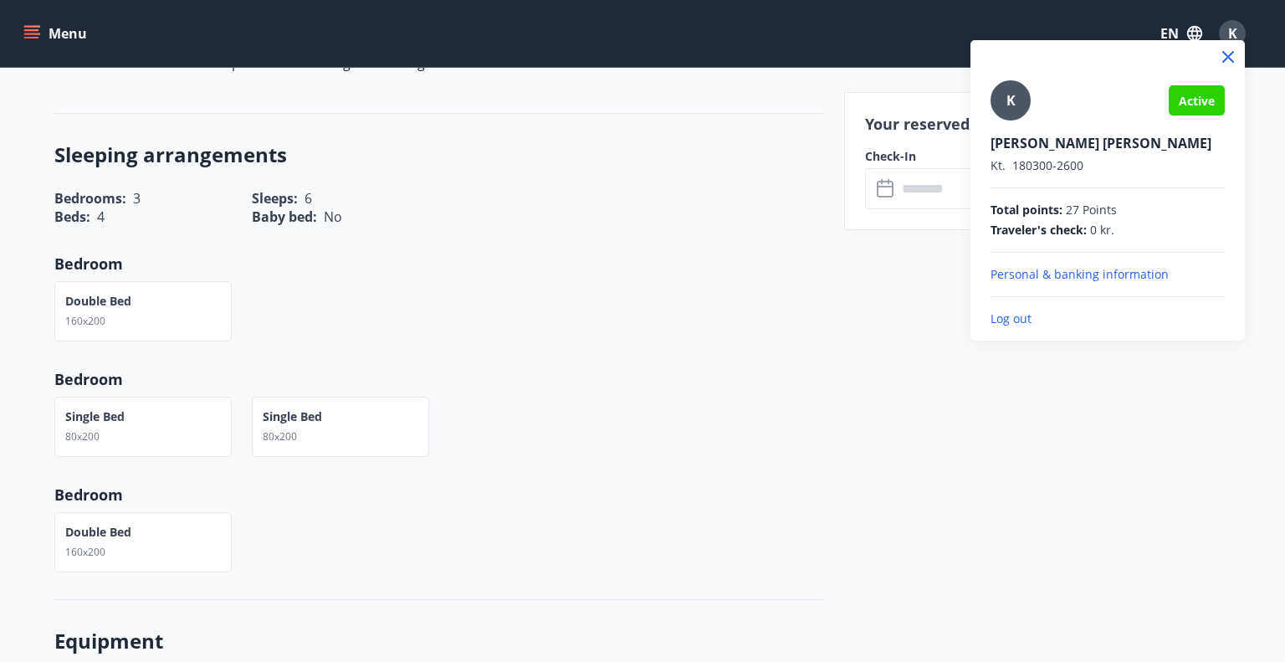
click at [803, 326] on div at bounding box center [642, 331] width 1285 height 662
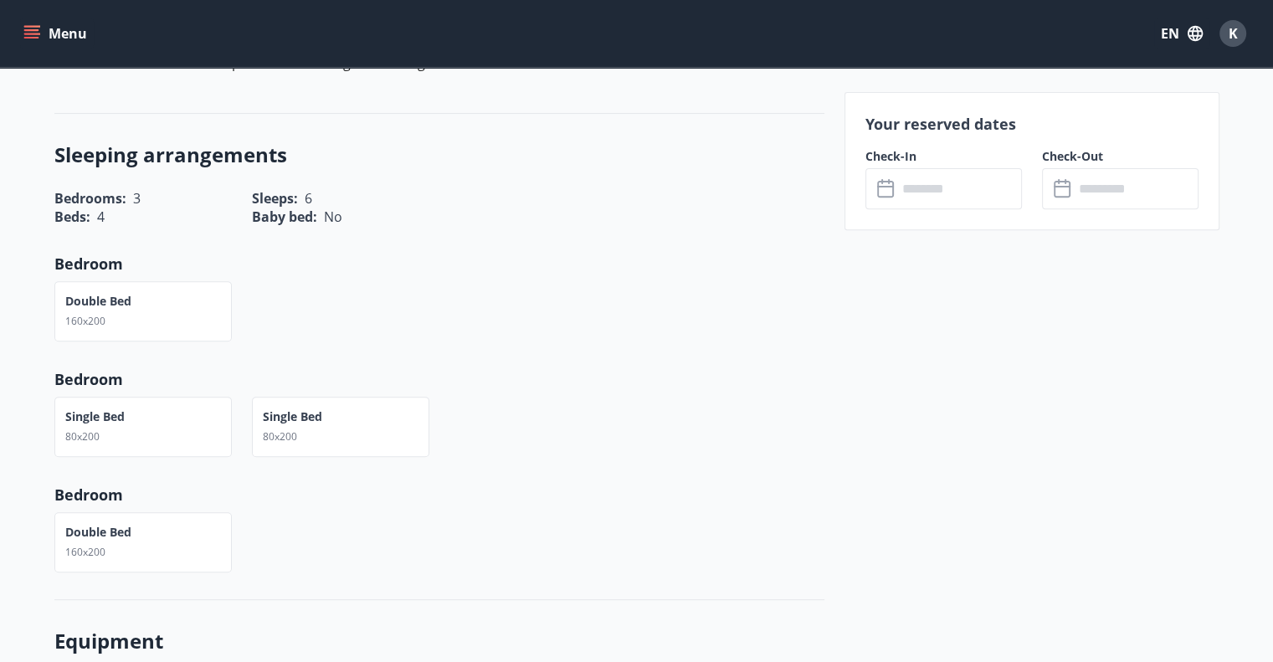
click at [47, 39] on button "Menu" at bounding box center [57, 33] width 74 height 30
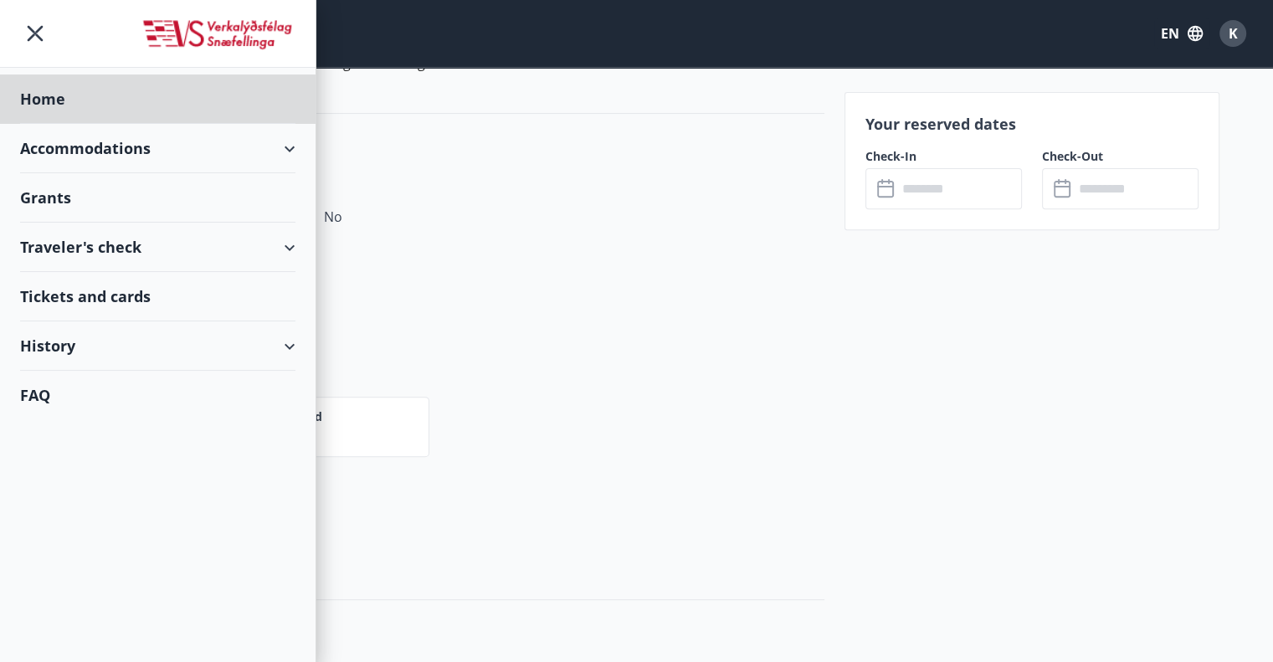
click at [60, 124] on div "Grants" at bounding box center [157, 98] width 275 height 49
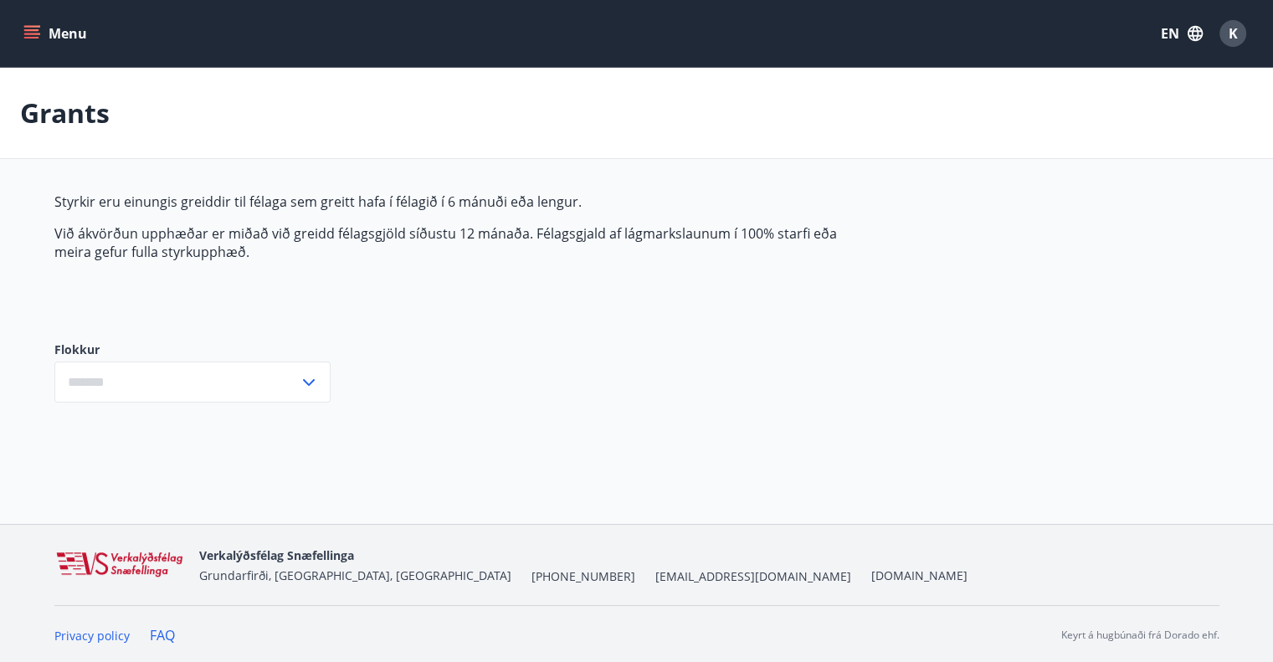
type input "***"
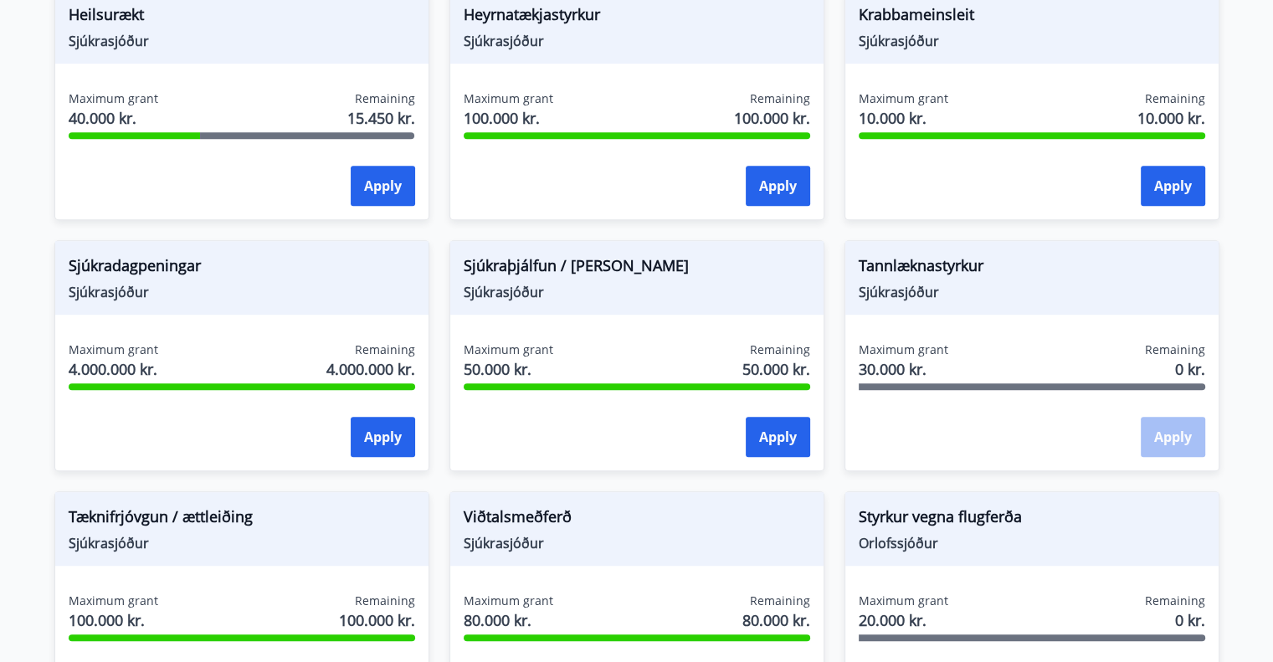
scroll to position [921, 0]
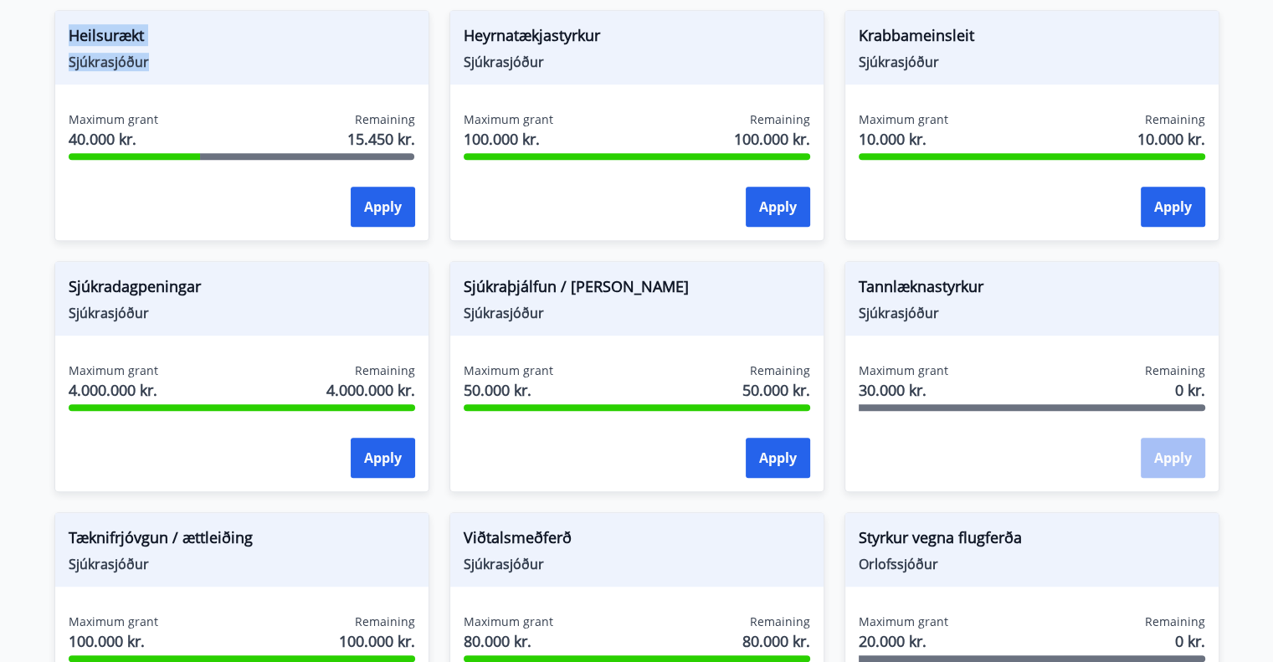
drag, startPoint x: 163, startPoint y: 58, endPoint x: 54, endPoint y: 36, distance: 111.8
click at [55, 36] on div "Heilsurækt Sjúkrasjóður" at bounding box center [241, 48] width 373 height 74
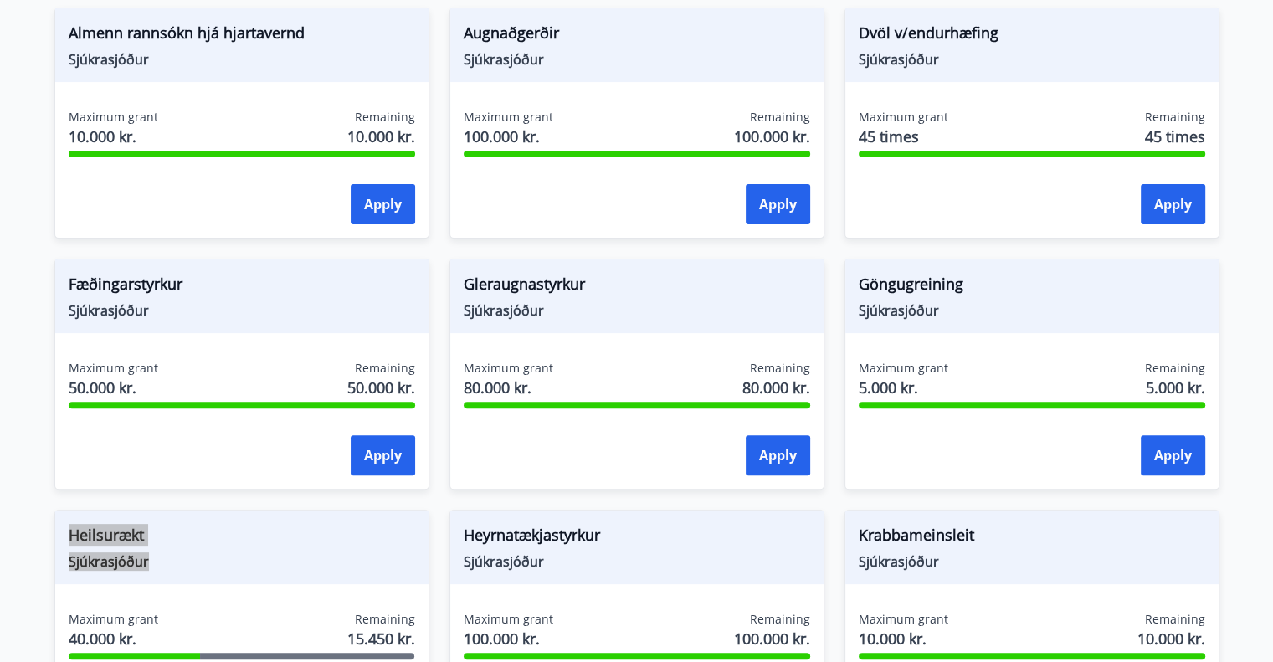
scroll to position [418, 0]
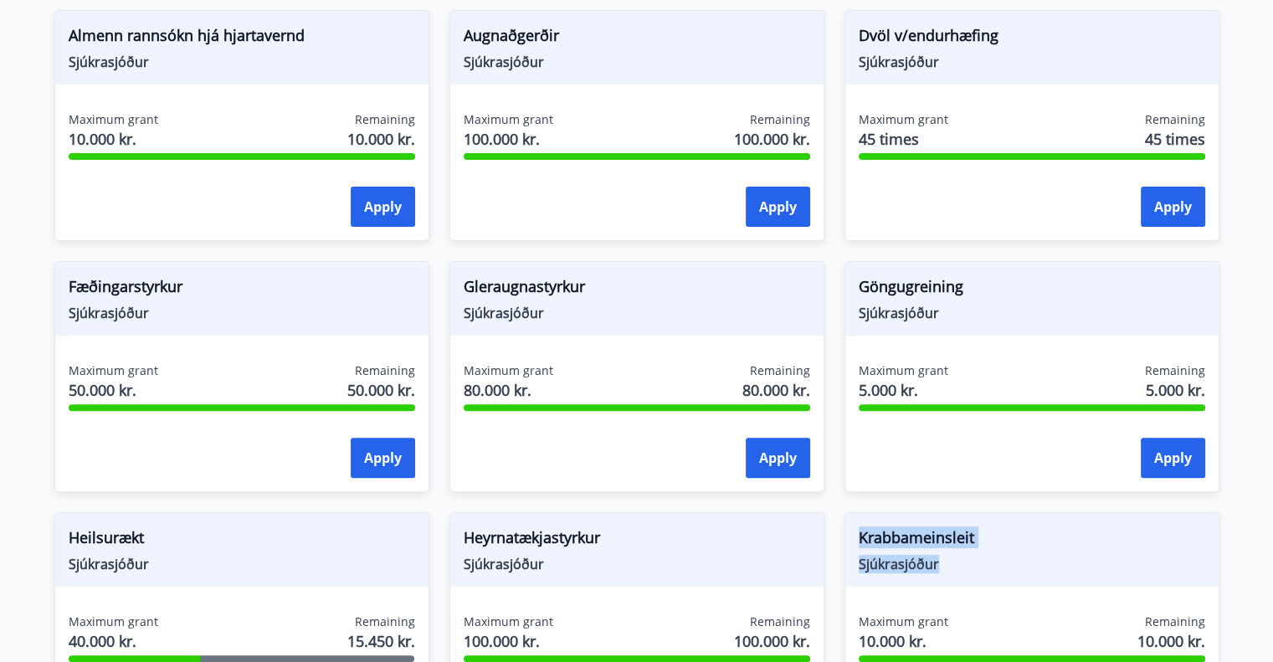
drag, startPoint x: 940, startPoint y: 568, endPoint x: 835, endPoint y: 549, distance: 106.4
click at [835, 549] on div "Krabbameinsleit Sjúkrasjóður Maximum grant 10.000 kr. Remaining 10.000 kr. Apply" at bounding box center [1021, 617] width 395 height 251
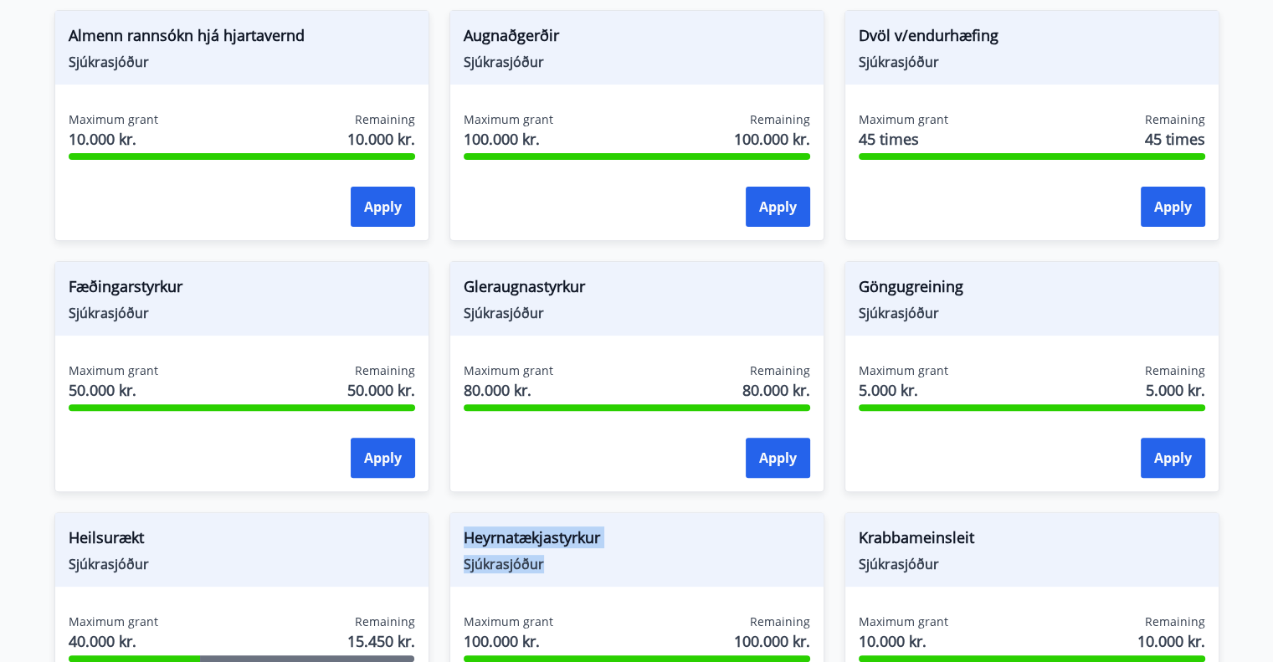
drag, startPoint x: 531, startPoint y: 561, endPoint x: 444, endPoint y: 531, distance: 92.9
click at [444, 531] on div "Heyrnatækjastyrkur Sjúkrasjóður Maximum grant 100.000 kr. Remaining 100.000 kr.…" at bounding box center [626, 617] width 395 height 251
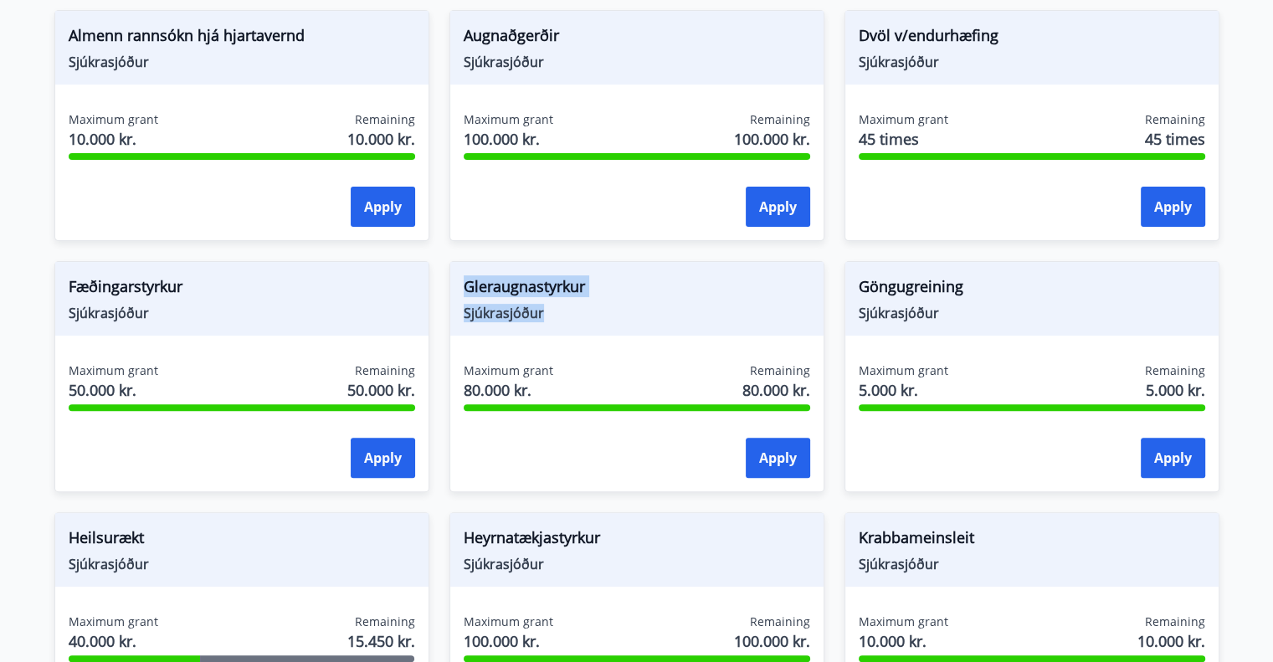
drag, startPoint x: 549, startPoint y: 310, endPoint x: 469, endPoint y: 281, distance: 85.2
click at [446, 285] on div "Gleraugnastyrkur Sjúkrasjóður Maximum grant 80.000 kr. Remaining 80.000 kr. App…" at bounding box center [626, 366] width 395 height 251
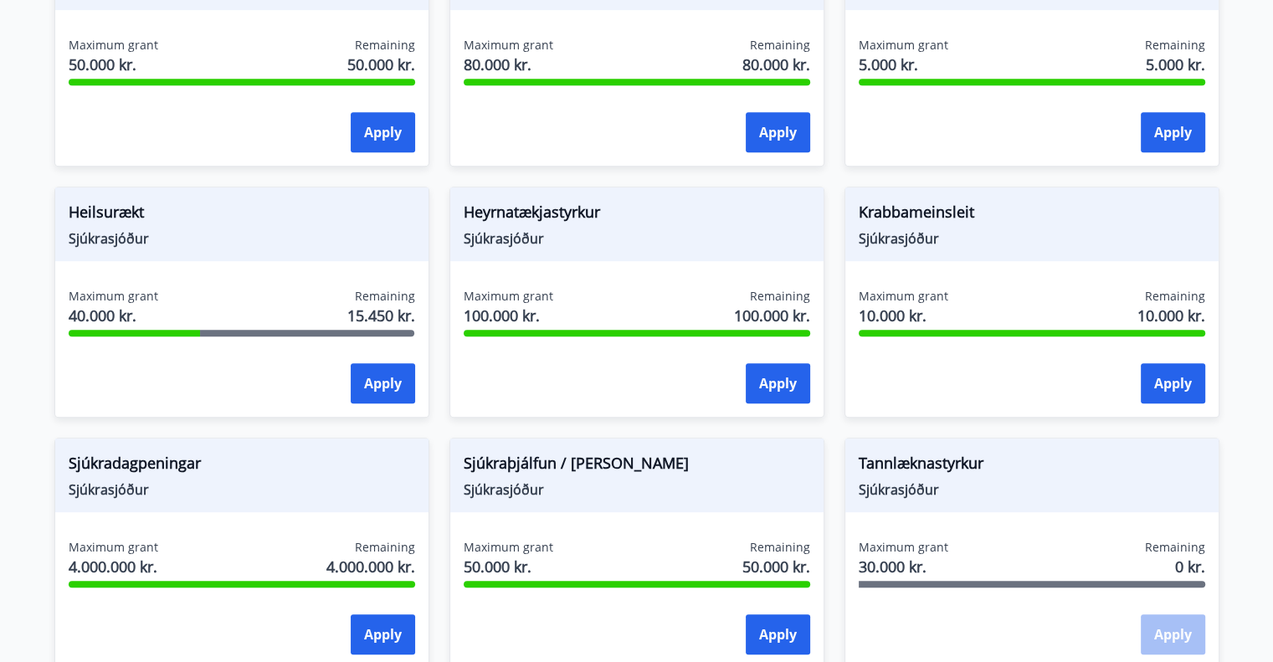
scroll to position [753, 0]
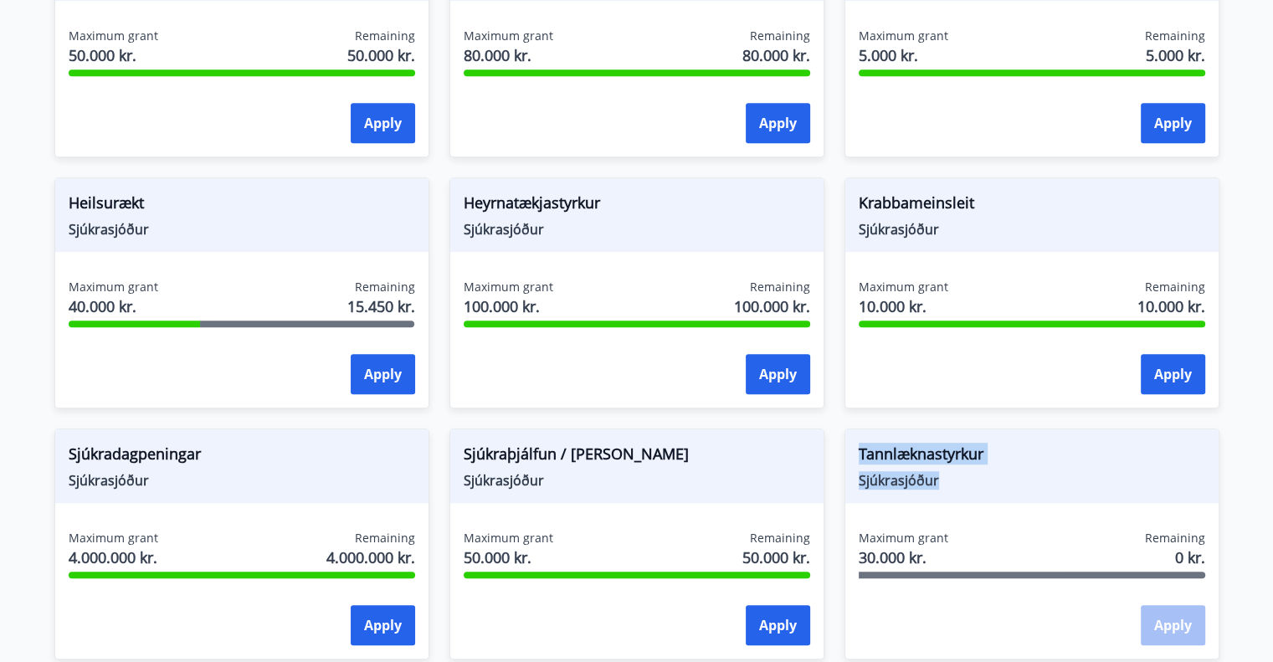
drag, startPoint x: 948, startPoint y: 491, endPoint x: 848, endPoint y: 449, distance: 109.1
click at [848, 449] on div "Tannlæknastyrkur Sjúkrasjóður" at bounding box center [1031, 466] width 373 height 74
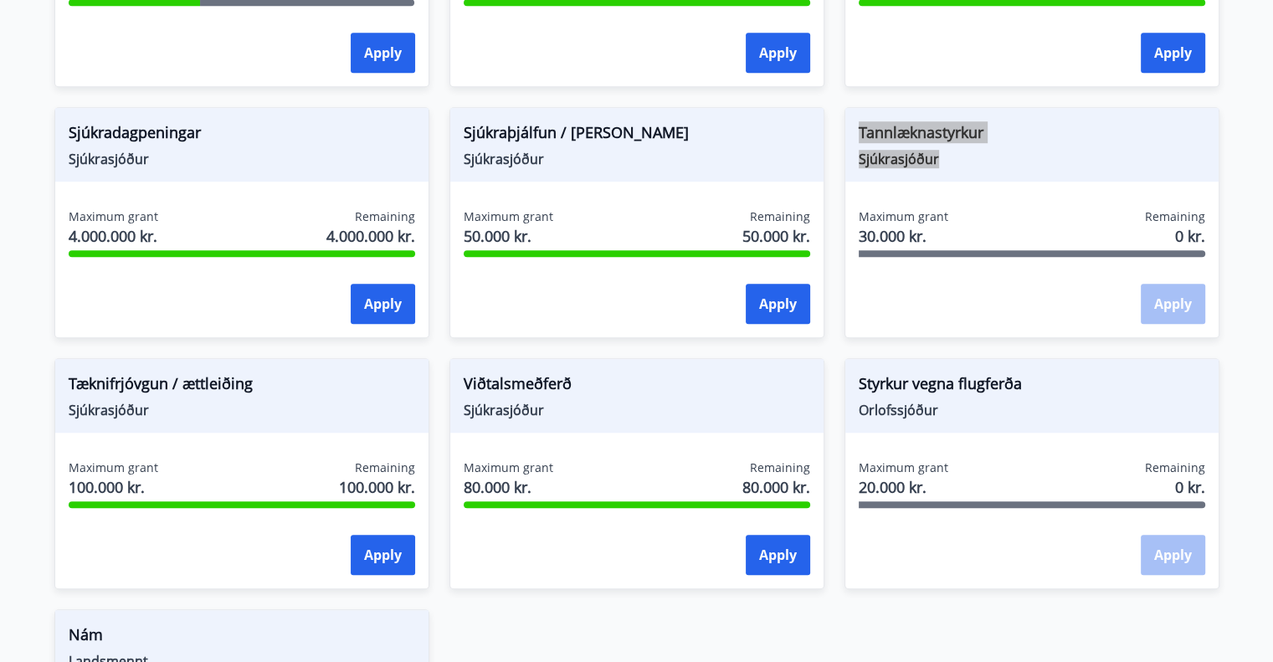
scroll to position [1088, 0]
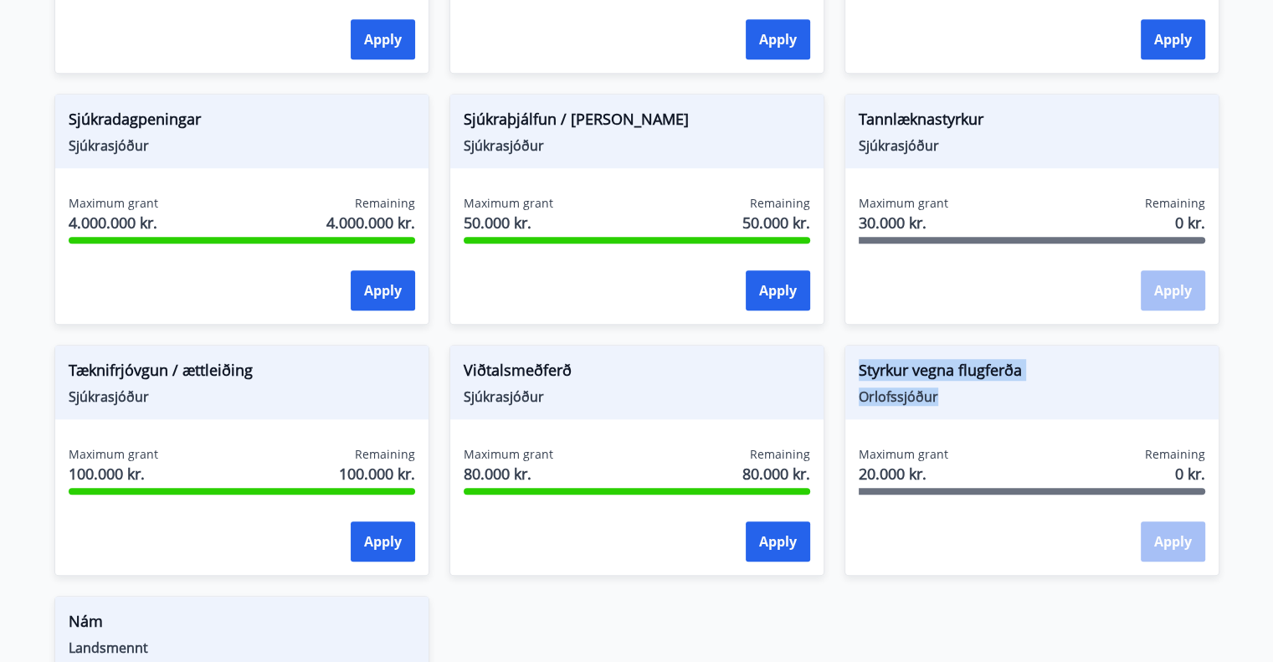
drag, startPoint x: 963, startPoint y: 394, endPoint x: 857, endPoint y: 365, distance: 110.2
click at [852, 365] on div "Styrkur vegna flugferða Orlofssjóður" at bounding box center [1031, 383] width 373 height 74
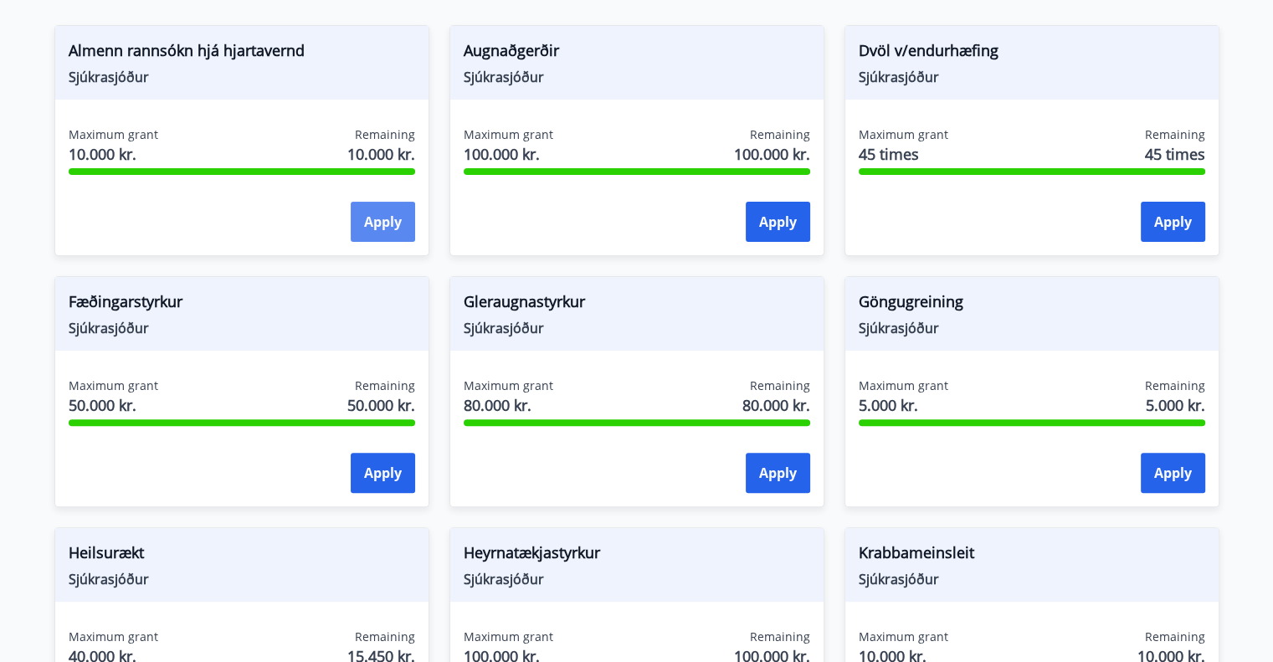
scroll to position [335, 0]
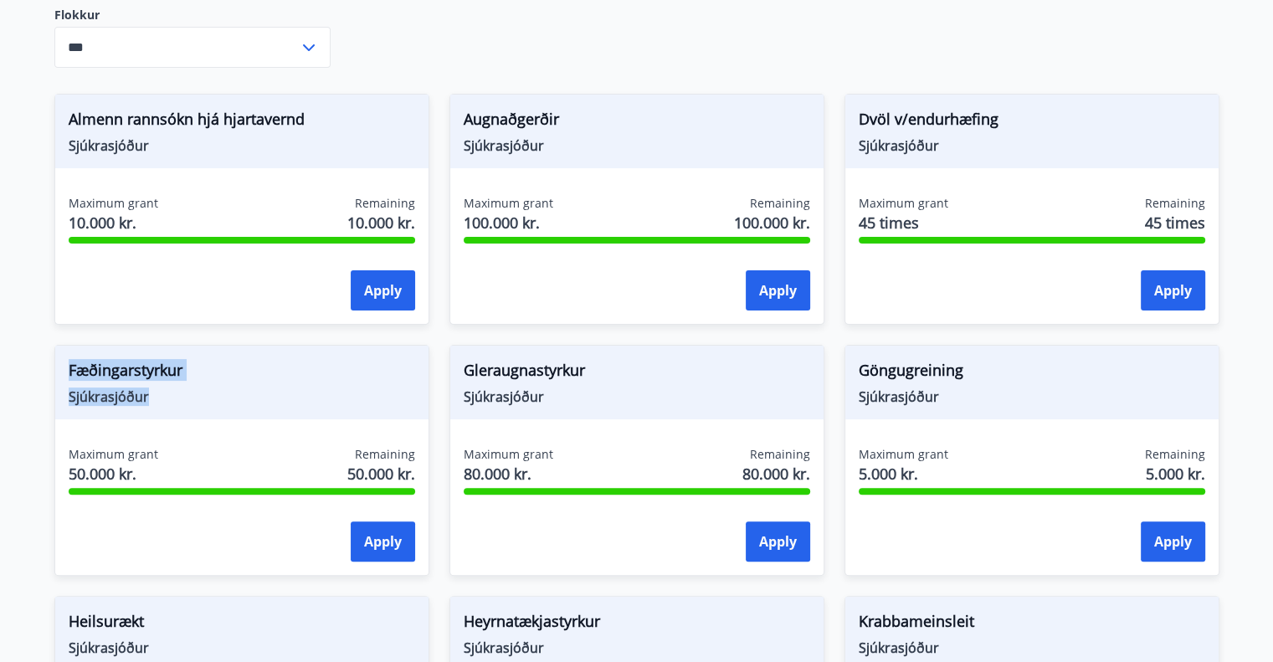
drag, startPoint x: 159, startPoint y: 397, endPoint x: 44, endPoint y: 365, distance: 119.2
click at [44, 365] on div "Fæðingarstyrkur Sjúkrasjóður Maximum grant 50.000 kr. Remaining 50.000 kr. Apply" at bounding box center [231, 450] width 395 height 251
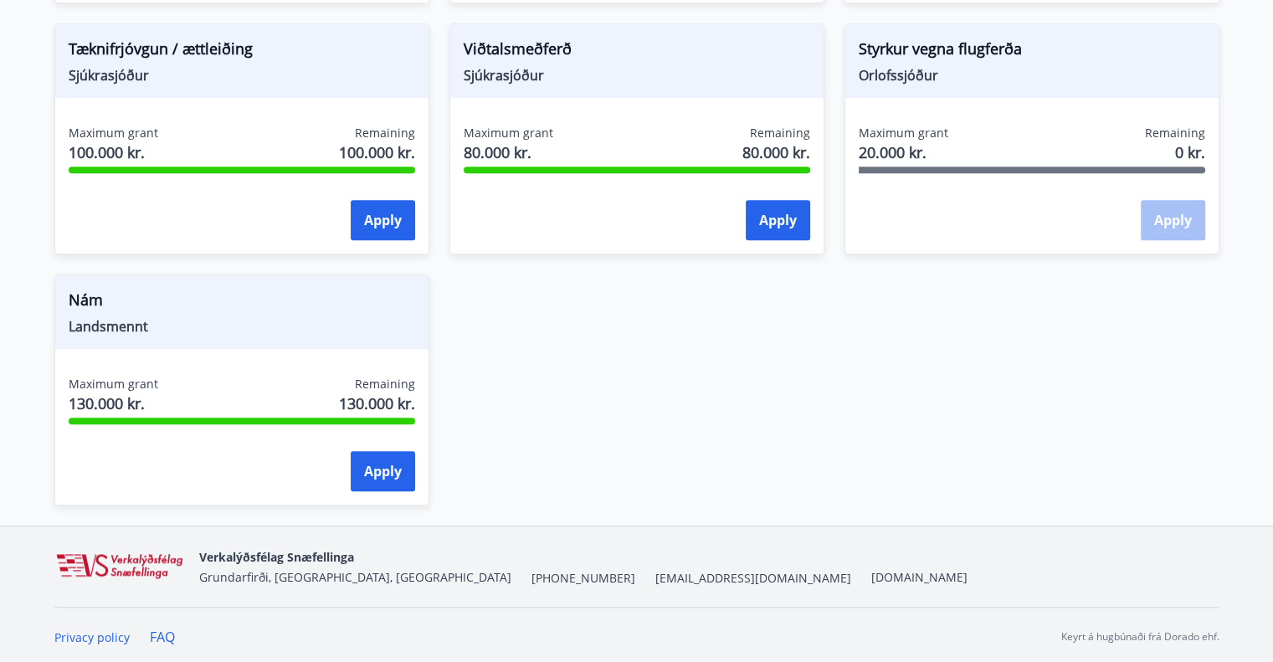
scroll to position [1410, 0]
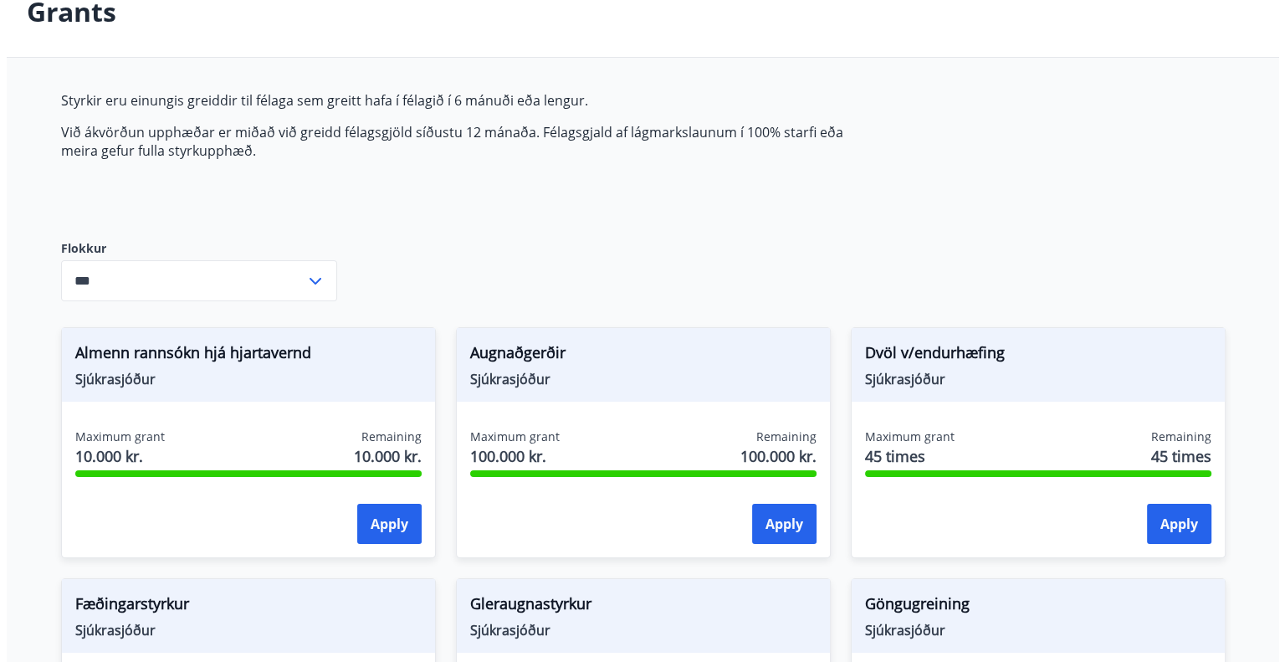
scroll to position [0, 0]
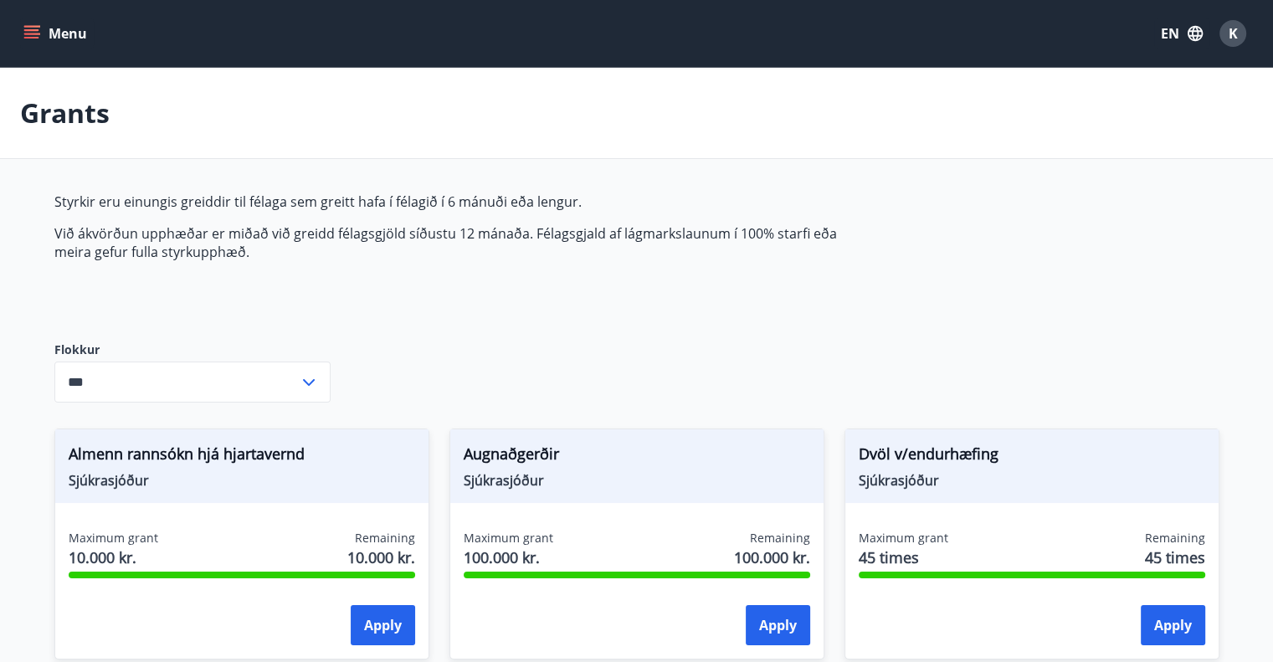
click at [1229, 34] on span "K" at bounding box center [1232, 33] width 9 height 18
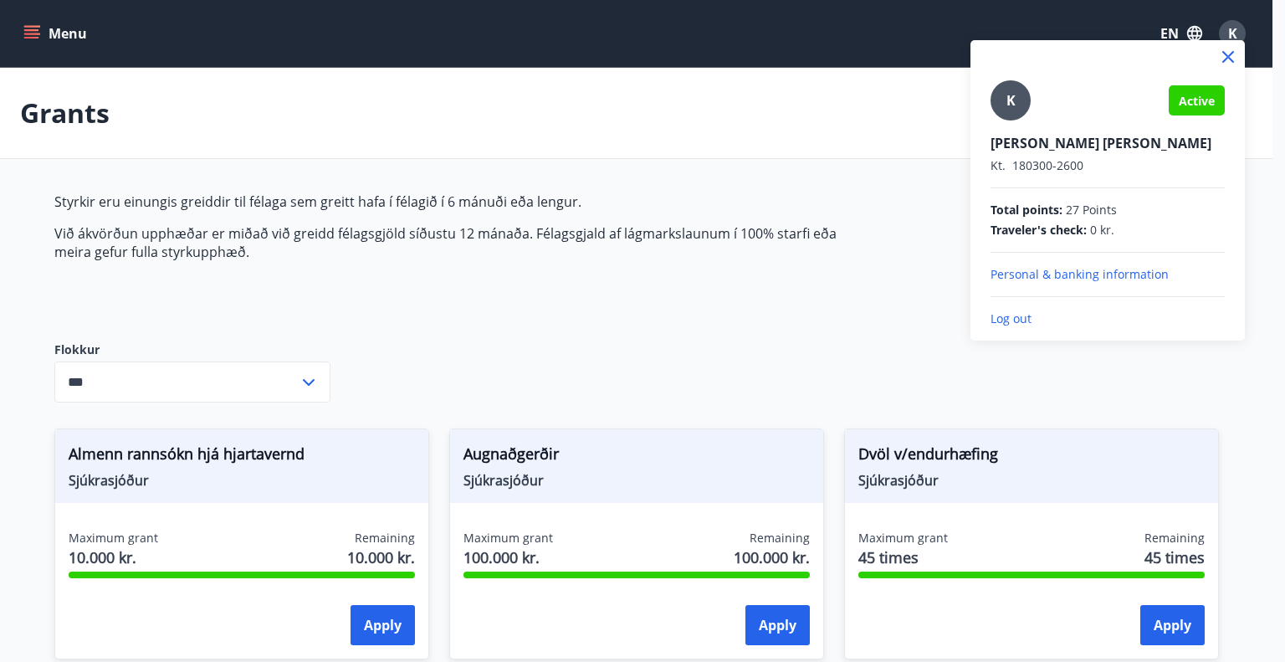
click at [1026, 318] on p "Log out" at bounding box center [1108, 318] width 234 height 17
